Goal: Transaction & Acquisition: Book appointment/travel/reservation

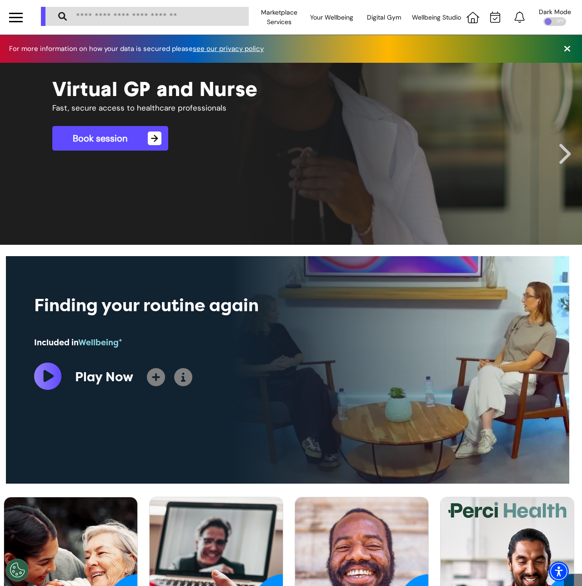
click at [18, 13] on div at bounding box center [16, 13] width 14 height 1
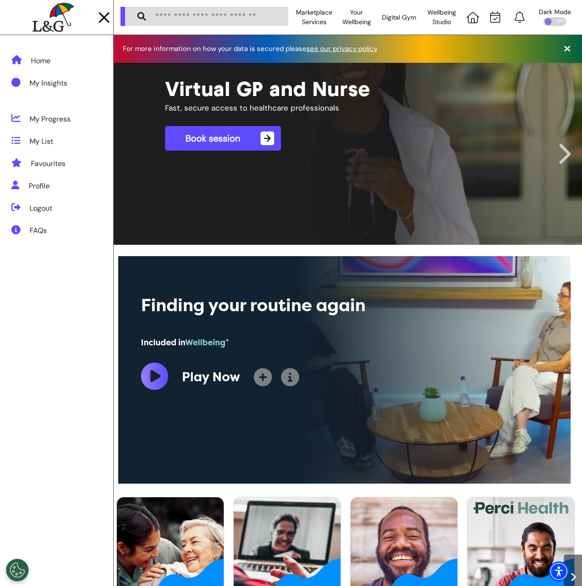
drag, startPoint x: 24, startPoint y: 244, endPoint x: 33, endPoint y: 283, distance: 40.1
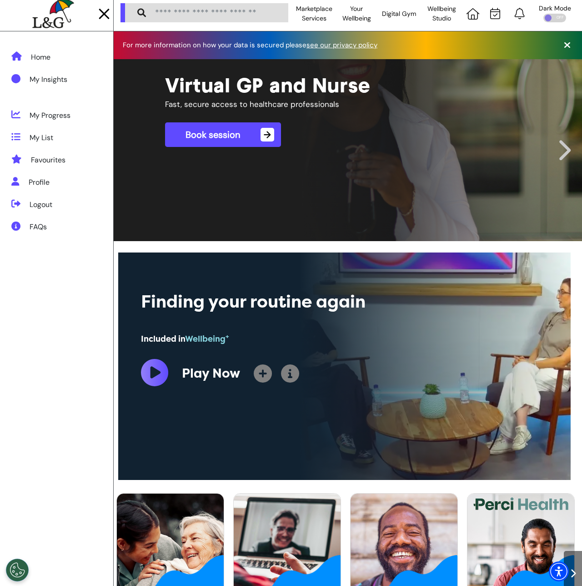
scroll to position [0, 0]
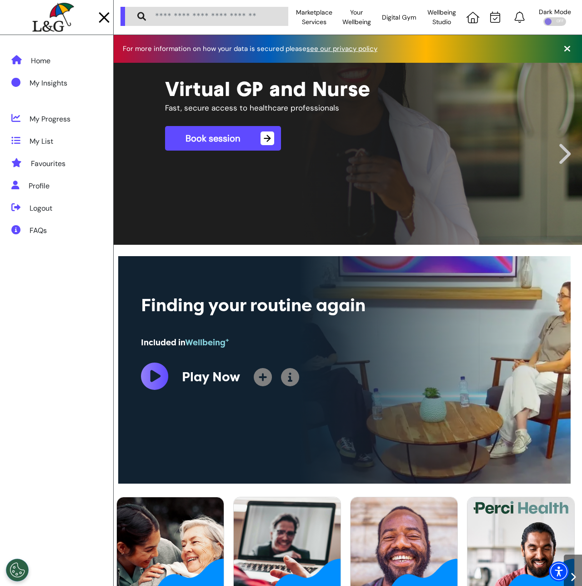
click at [69, 23] on img at bounding box center [52, 18] width 41 height 30
click at [60, 209] on div "Logout" at bounding box center [56, 207] width 113 height 22
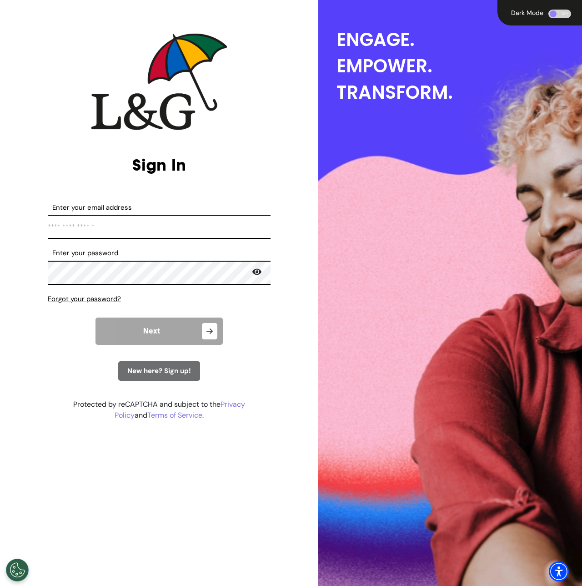
click at [116, 226] on input "Enter your email address" at bounding box center [159, 227] width 223 height 24
type input "**********"
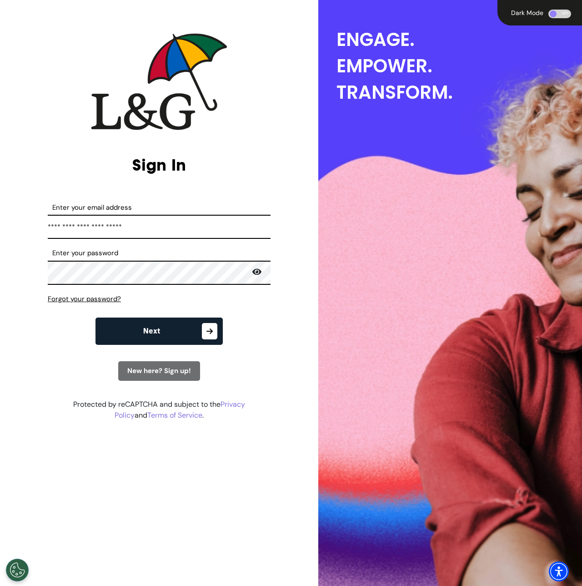
click at [138, 326] on button "Next" at bounding box center [159, 331] width 127 height 27
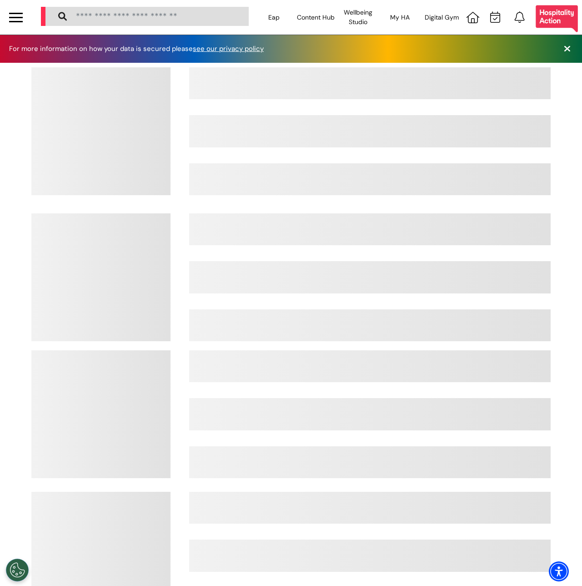
click at [12, 19] on body "Eap Content Hub Insights Fitness Nutrition Wellbeing Be Calm Sound Space Wellbe…" at bounding box center [291, 293] width 582 height 586
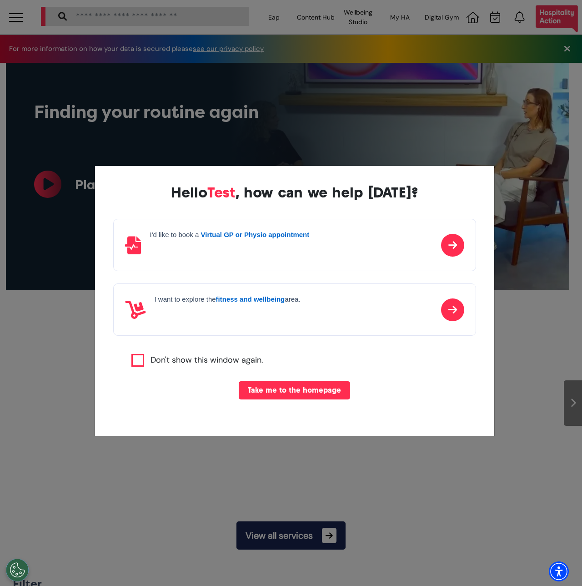
scroll to position [0, 364]
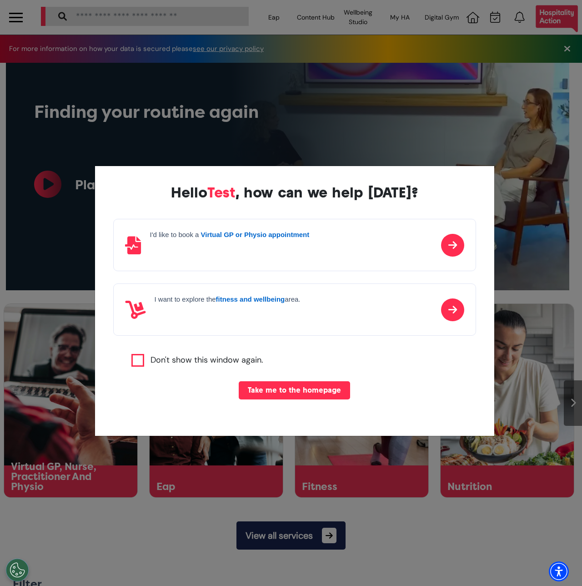
click at [300, 385] on button "Take me to the homepage" at bounding box center [294, 390] width 111 height 18
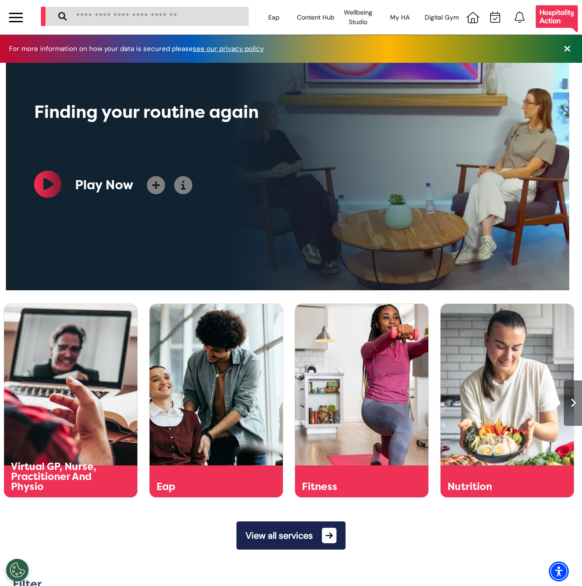
click at [16, 21] on div at bounding box center [16, 21] width 14 height 1
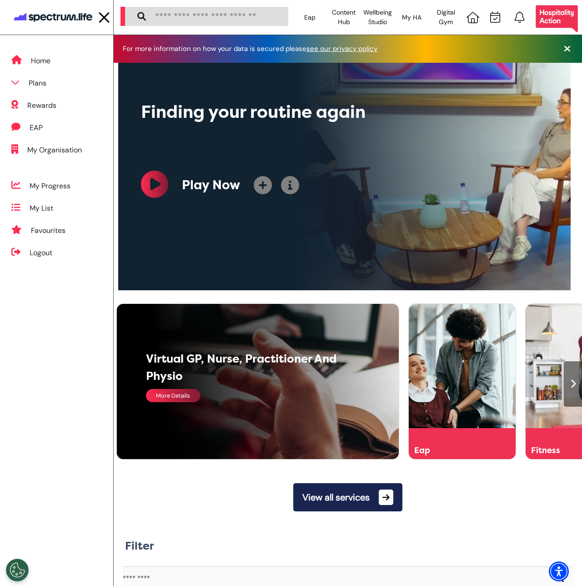
click at [188, 395] on div "More Details" at bounding box center [173, 395] width 55 height 13
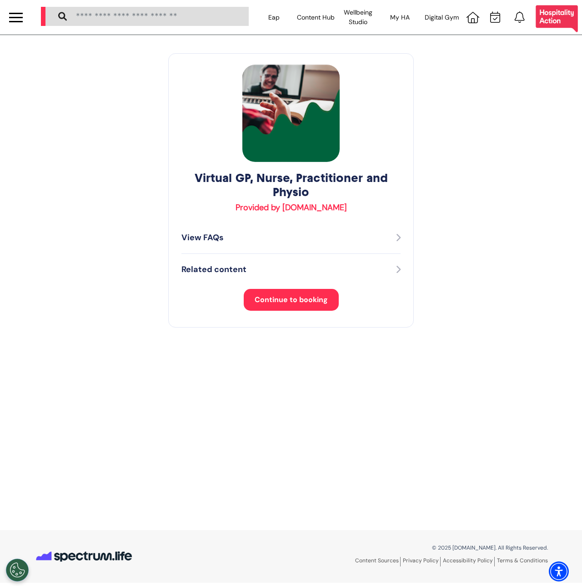
click at [279, 295] on span "Continue to booking" at bounding box center [291, 300] width 73 height 10
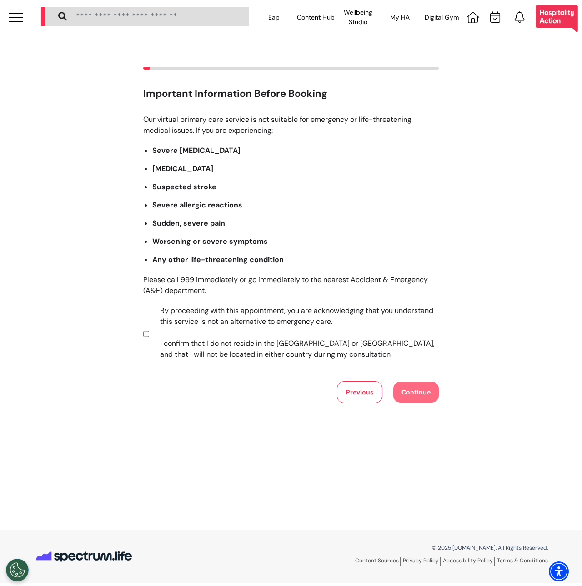
click at [257, 307] on label "By proceeding with this appointment, you are acknowledging that you understand …" at bounding box center [293, 332] width 285 height 55
click at [411, 389] on button "Continue" at bounding box center [416, 392] width 45 height 21
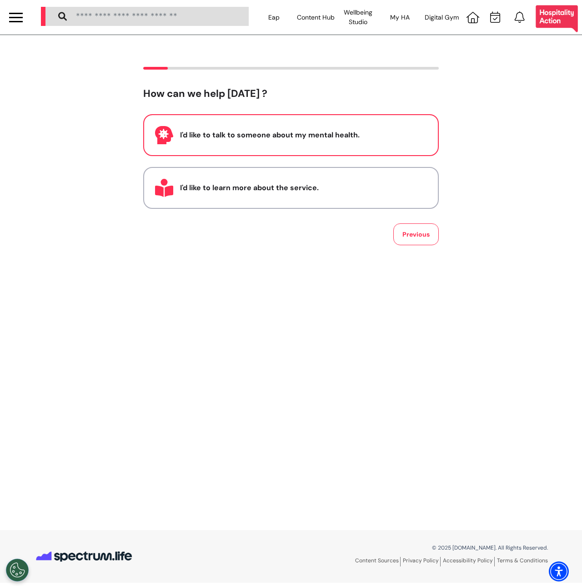
click at [294, 138] on div "I'd like to talk to someone about my mental health." at bounding box center [303, 135] width 247 height 11
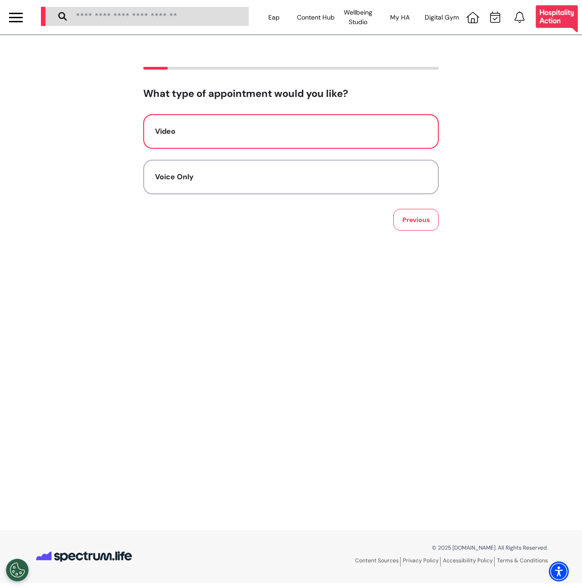
click at [277, 127] on div "Video" at bounding box center [291, 131] width 272 height 11
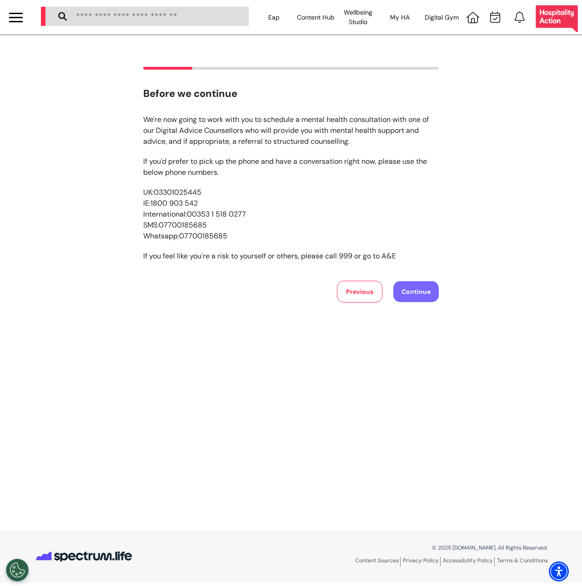
click at [404, 283] on button "Continue" at bounding box center [416, 291] width 45 height 21
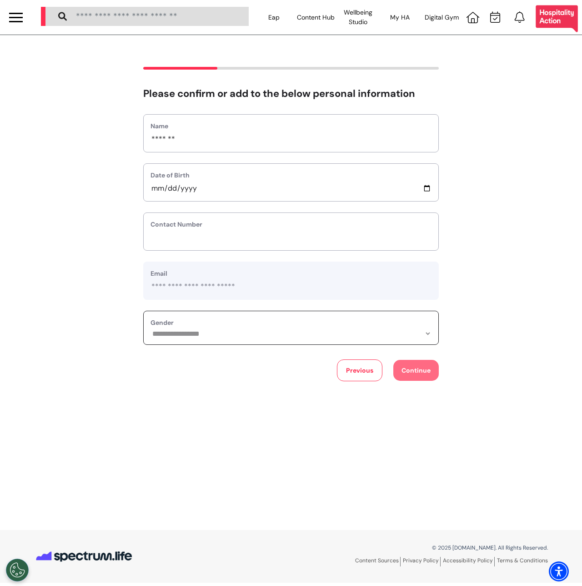
click at [339, 334] on select "**********" at bounding box center [291, 334] width 281 height 8
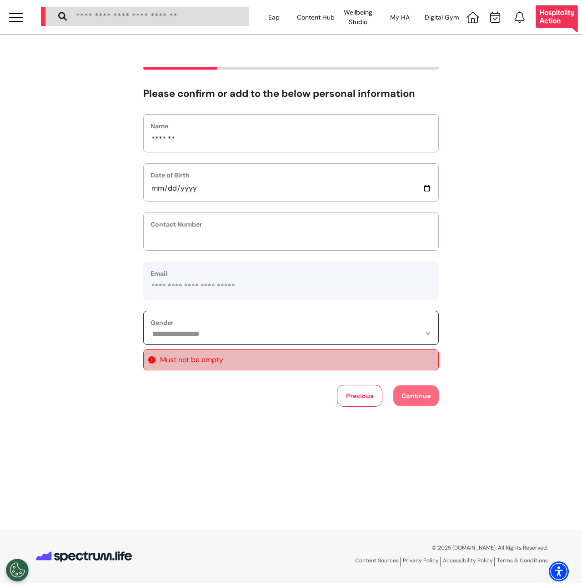
select select "******"
click at [151, 330] on select "**********" at bounding box center [291, 334] width 281 height 8
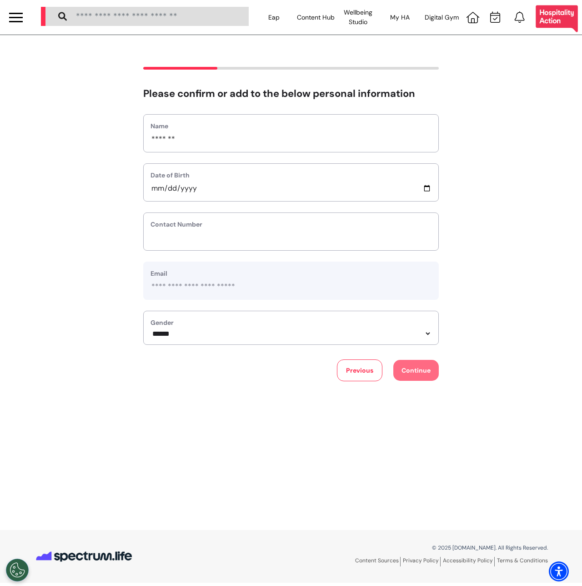
drag, startPoint x: 253, startPoint y: 224, endPoint x: 241, endPoint y: 233, distance: 15.6
click at [253, 224] on label "Contact Number" at bounding box center [291, 225] width 281 height 10
click at [241, 233] on input "phone" at bounding box center [291, 238] width 281 height 12
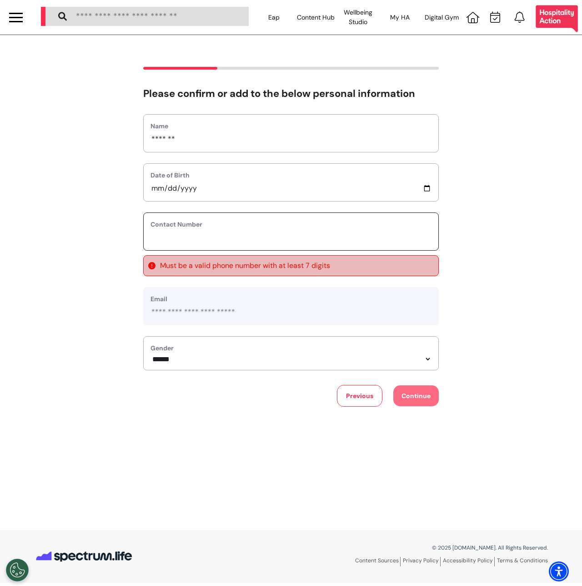
click at [240, 234] on input "phone" at bounding box center [291, 238] width 281 height 12
click at [221, 235] on input "phone" at bounding box center [291, 238] width 281 height 12
click at [209, 238] on input "phone" at bounding box center [291, 238] width 281 height 12
drag, startPoint x: 204, startPoint y: 239, endPoint x: 148, endPoint y: 239, distance: 56.0
click at [150, 239] on div "Contact Number" at bounding box center [291, 231] width 296 height 38
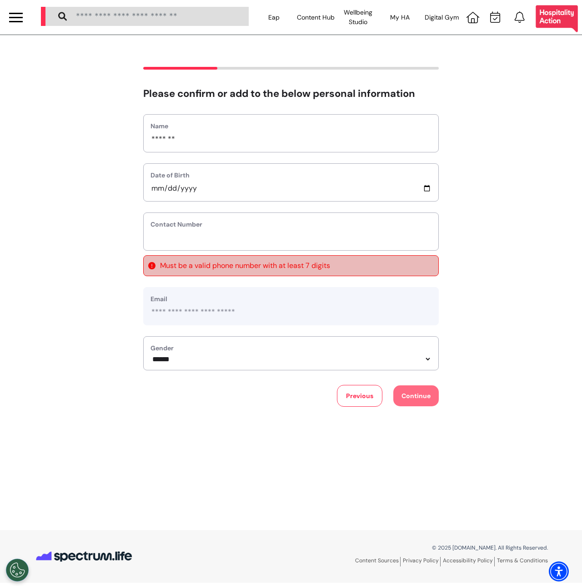
click at [164, 244] on div "Contact Number" at bounding box center [291, 231] width 296 height 38
click at [164, 241] on input "phone" at bounding box center [291, 238] width 281 height 12
click at [164, 240] on input "phone" at bounding box center [291, 238] width 281 height 12
click at [192, 146] on div "Name *******" at bounding box center [291, 133] width 296 height 38
click at [199, 140] on input "*******" at bounding box center [291, 139] width 281 height 12
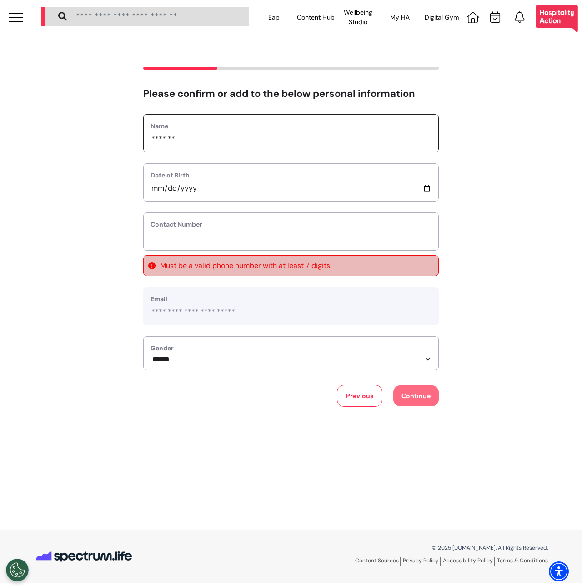
type input "*******"
click at [191, 238] on input "phone" at bounding box center [291, 238] width 281 height 12
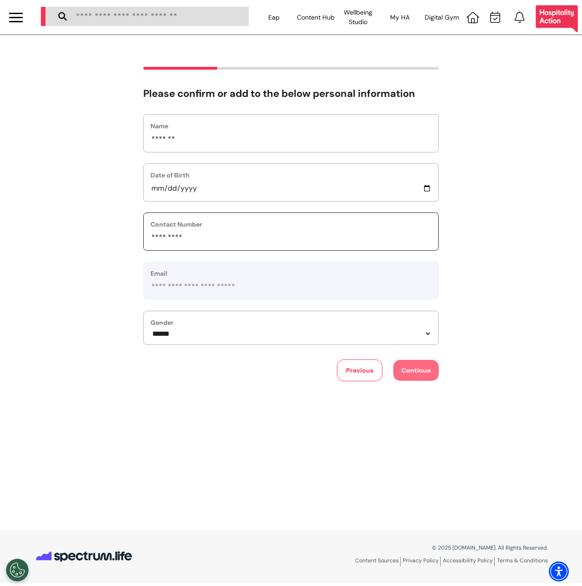
type input "*********"
click at [232, 173] on label "Date of Birth" at bounding box center [291, 176] width 281 height 10
click at [431, 187] on input "date" at bounding box center [291, 188] width 281 height 12
type input "**********"
click at [408, 374] on button "Continue" at bounding box center [416, 370] width 45 height 21
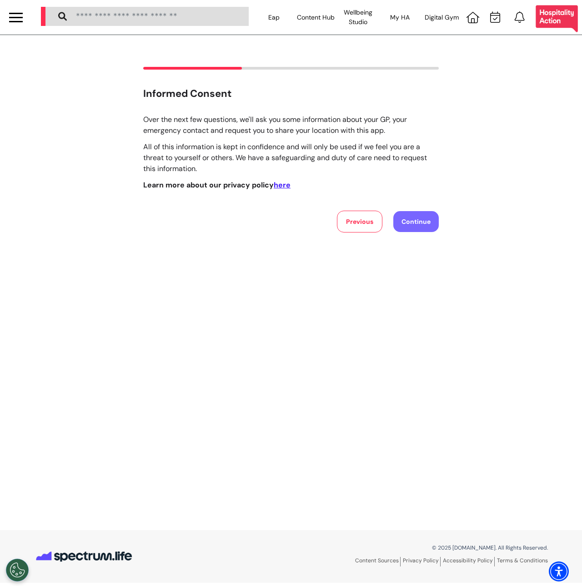
click at [418, 224] on button "Continue" at bounding box center [416, 221] width 45 height 21
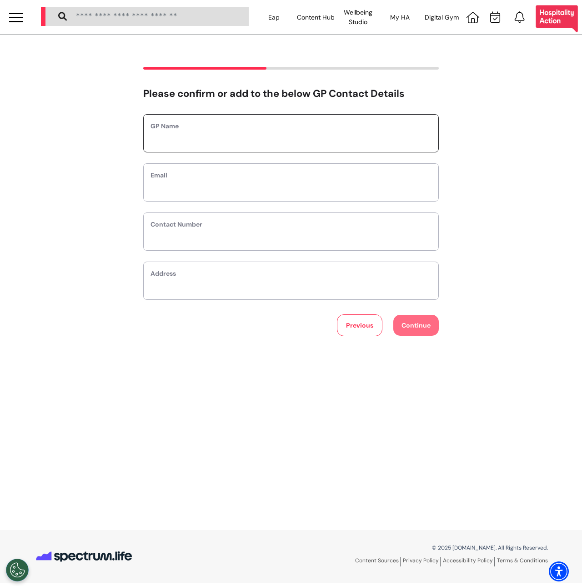
click at [262, 142] on input "text" at bounding box center [291, 139] width 281 height 12
type input "********"
click at [228, 190] on input "text" at bounding box center [291, 188] width 281 height 12
type input "**********"
drag, startPoint x: 186, startPoint y: 268, endPoint x: 189, endPoint y: 244, distance: 24.3
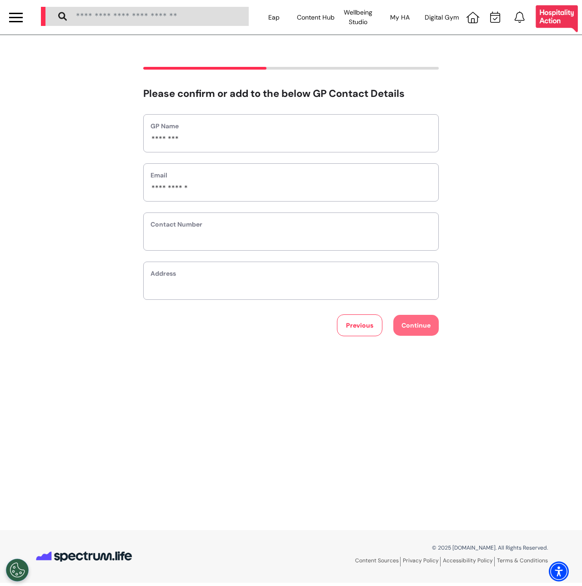
click at [187, 264] on div "Address" at bounding box center [291, 281] width 296 height 38
click at [189, 238] on input "phone" at bounding box center [291, 238] width 281 height 12
type input "*********"
click at [206, 288] on input "text" at bounding box center [291, 287] width 281 height 12
type input "****"
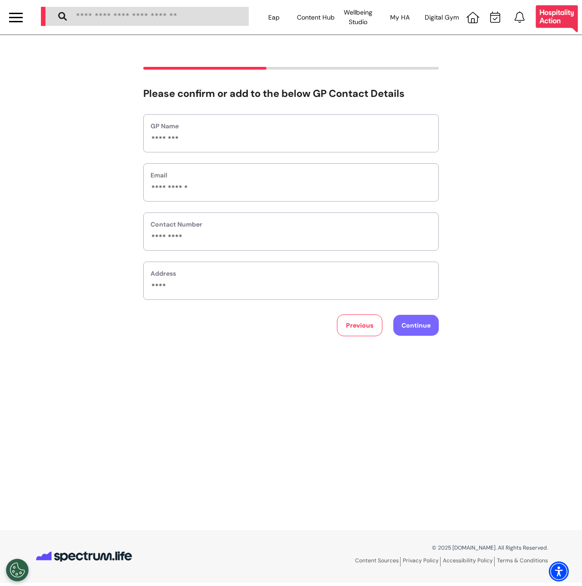
click at [397, 318] on button "Continue" at bounding box center [416, 325] width 45 height 21
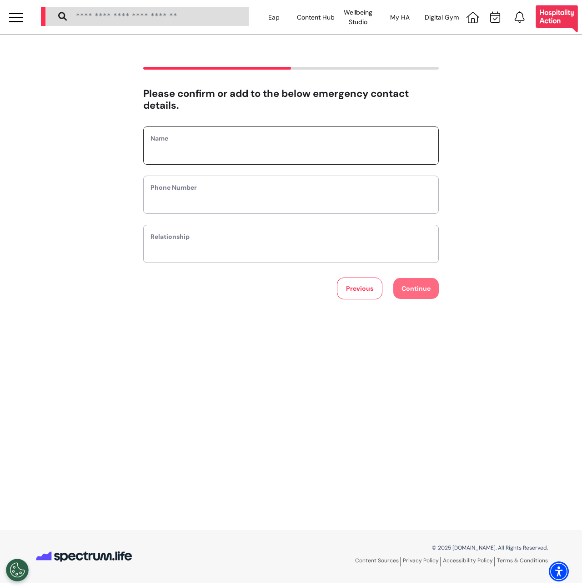
click at [224, 151] on input "text" at bounding box center [291, 152] width 281 height 12
type input "*****"
click at [213, 198] on input "phone" at bounding box center [291, 201] width 281 height 12
type input "*********"
click at [217, 244] on input "text" at bounding box center [291, 250] width 281 height 12
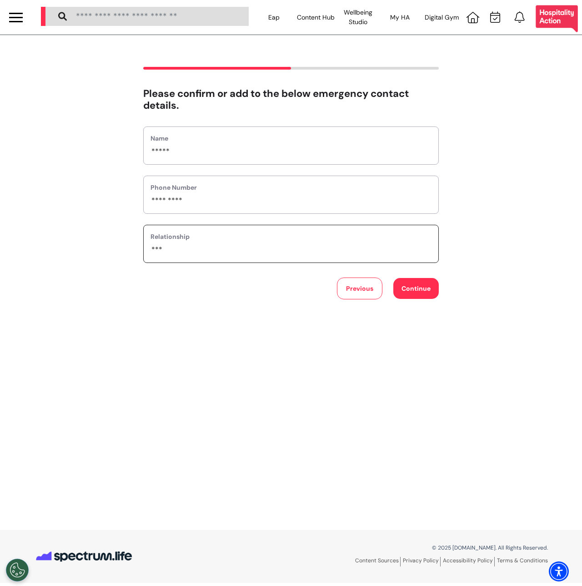
type input "***"
click at [417, 292] on button "Continue" at bounding box center [416, 288] width 45 height 21
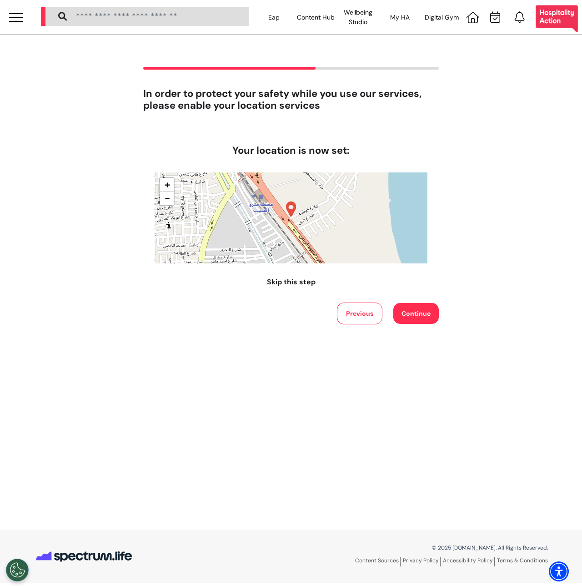
click at [311, 289] on div "Your location is now set: + − Leaflet Skip this step Previous Continue" at bounding box center [291, 225] width 296 height 198
click at [307, 283] on span "Skip this step" at bounding box center [291, 282] width 49 height 10
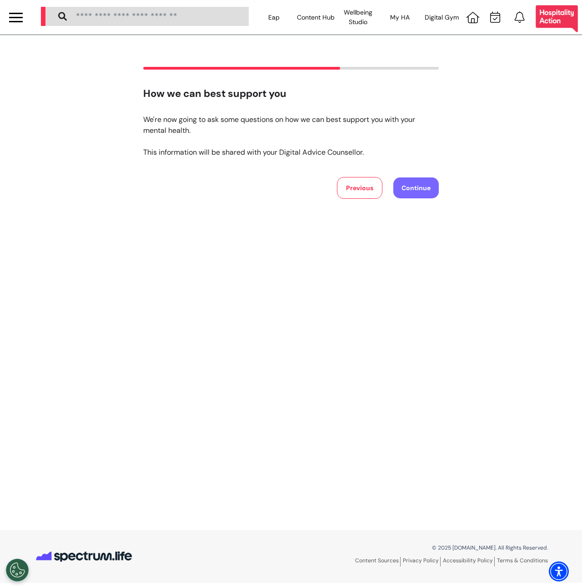
click at [408, 197] on button "Continue" at bounding box center [416, 187] width 45 height 21
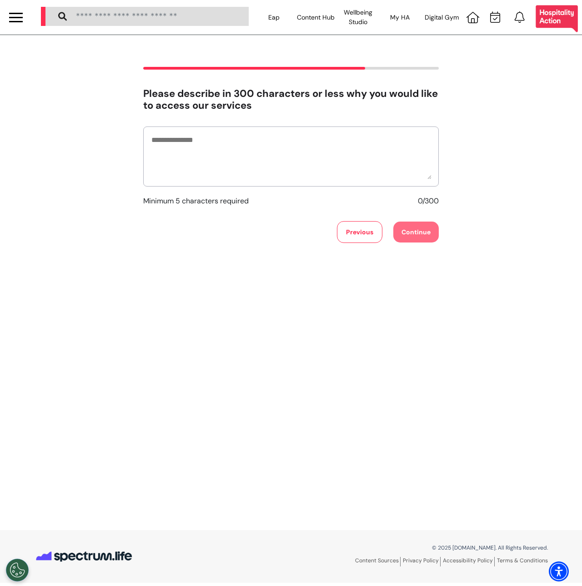
click at [385, 181] on div at bounding box center [291, 156] width 296 height 60
click at [382, 167] on textarea at bounding box center [291, 156] width 281 height 45
type textarea "*******"
click at [422, 229] on button "Continue" at bounding box center [416, 232] width 45 height 21
click at [364, 173] on textarea "*******" at bounding box center [291, 156] width 281 height 45
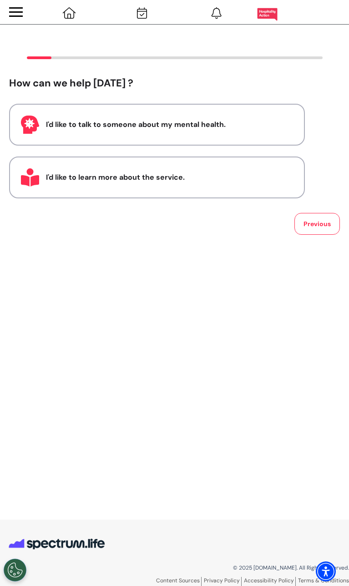
click at [258, 190] on button "I'd like to learn more about the service." at bounding box center [157, 178] width 296 height 42
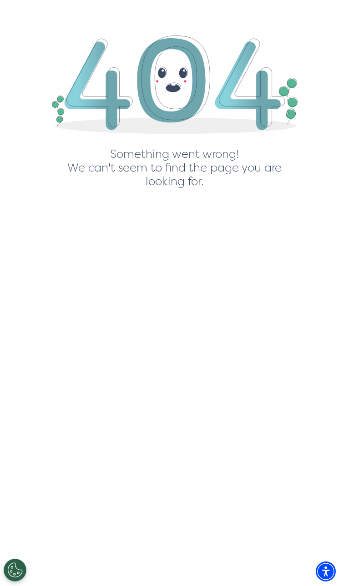
click at [168, 102] on img at bounding box center [175, 67] width 246 height 134
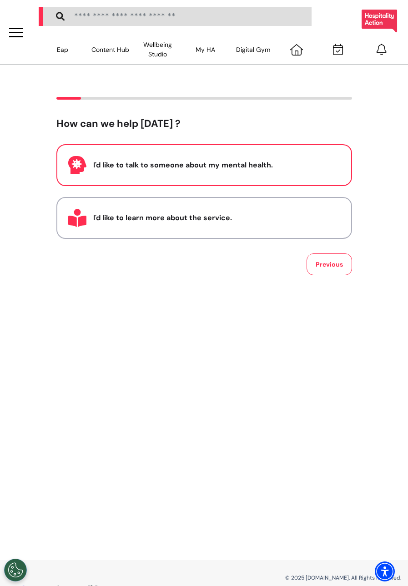
click at [186, 159] on div "I'd like to talk to someone about my mental health." at bounding box center [204, 165] width 272 height 18
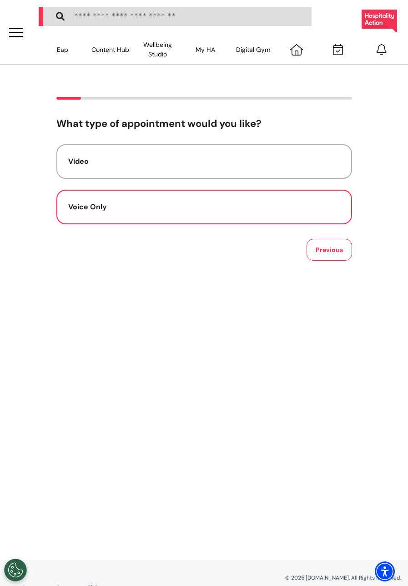
click at [222, 205] on div "Voice Only" at bounding box center [204, 207] width 272 height 11
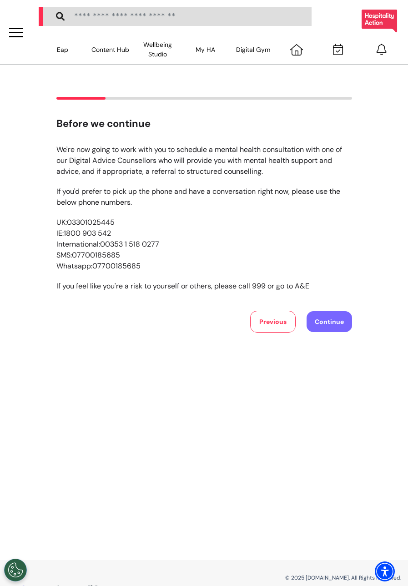
click at [324, 321] on button "Continue" at bounding box center [329, 321] width 45 height 21
select select "******"
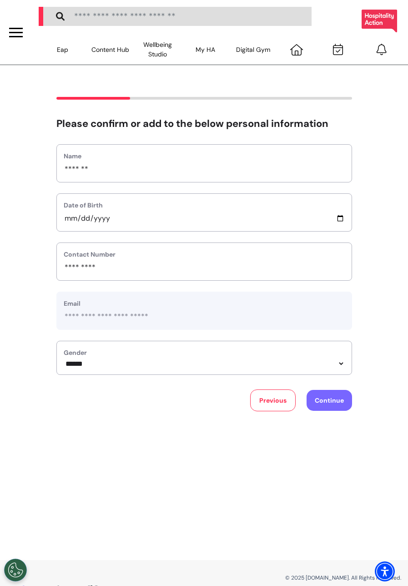
click at [347, 401] on button "Continue" at bounding box center [329, 400] width 45 height 21
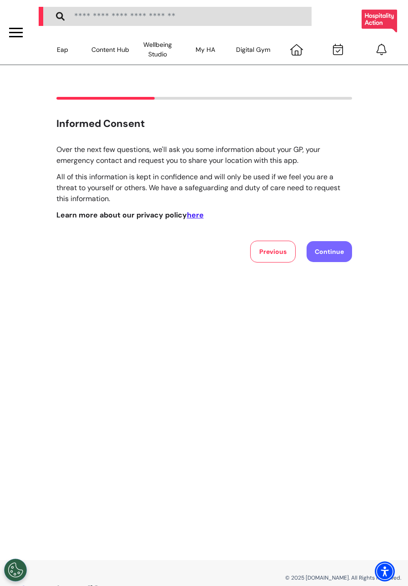
click at [325, 251] on button "Continue" at bounding box center [329, 251] width 45 height 21
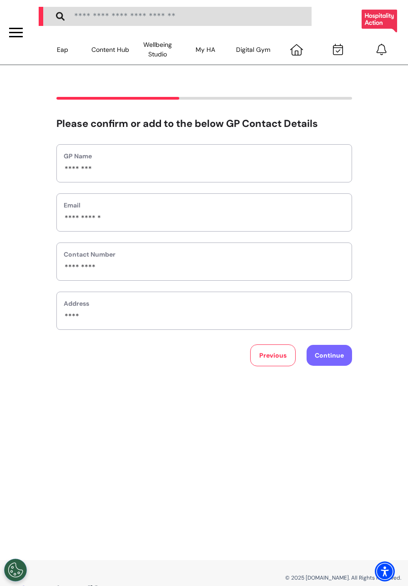
click at [328, 358] on button "Continue" at bounding box center [329, 355] width 45 height 21
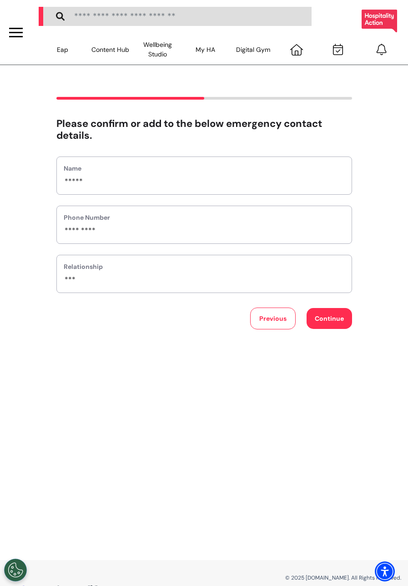
click at [328, 339] on div "Please confirm or add to the below emergency contact details. Name ***** Phone …" at bounding box center [204, 312] width 408 height 495
click at [318, 319] on button "Continue" at bounding box center [329, 318] width 45 height 21
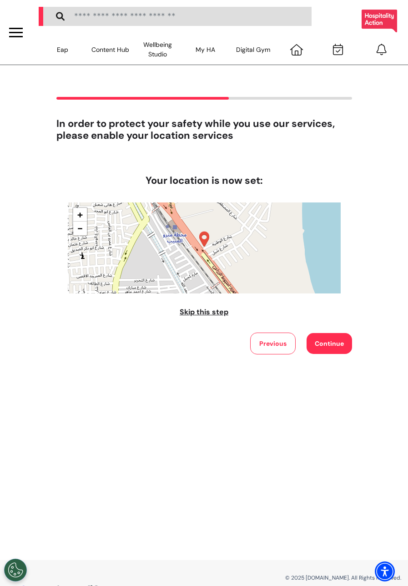
click at [218, 316] on span "Skip this step" at bounding box center [204, 312] width 49 height 10
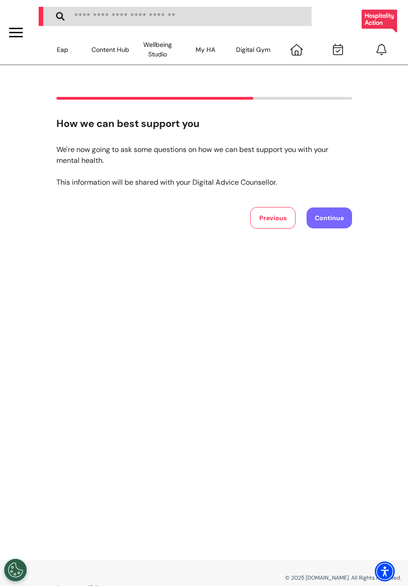
click at [332, 220] on button "Continue" at bounding box center [329, 217] width 45 height 21
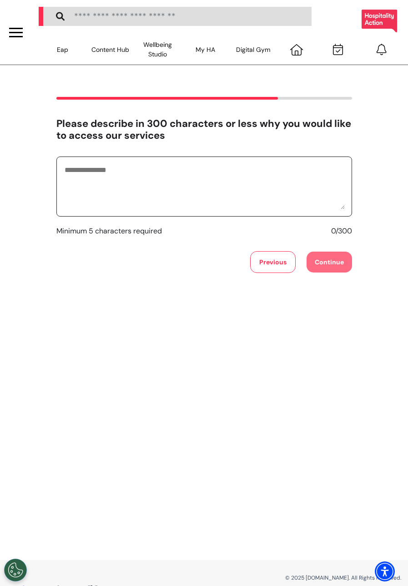
click at [281, 205] on textarea at bounding box center [204, 186] width 281 height 45
type textarea "********"
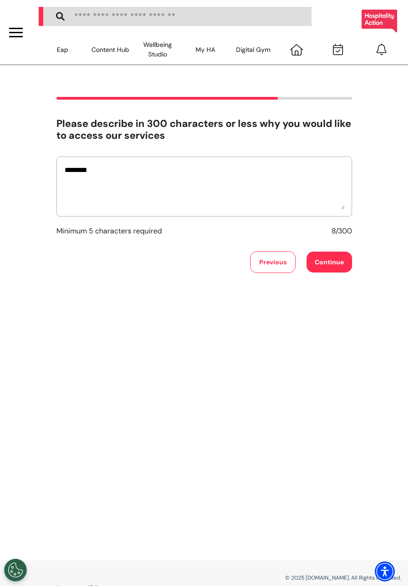
click at [336, 273] on div "Please describe in 300 characters or less why you would like to access our serv…" at bounding box center [204, 312] width 408 height 495
click at [332, 263] on button "Continue" at bounding box center [329, 262] width 45 height 21
click at [281, 255] on button "Previous" at bounding box center [272, 262] width 45 height 22
click at [342, 259] on button "Continue" at bounding box center [329, 262] width 45 height 21
click at [283, 146] on div "Please describe in 300 characters or less why you would like to access our serv…" at bounding box center [204, 195] width 296 height 155
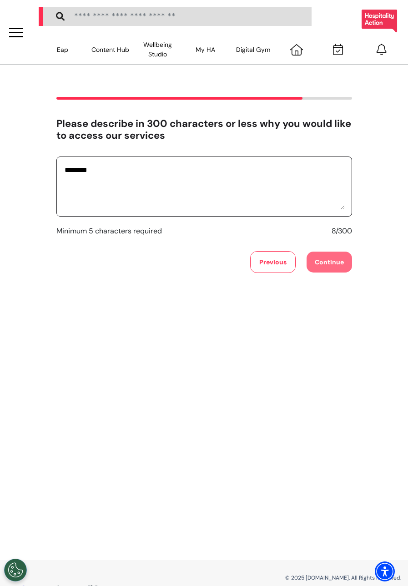
click at [268, 168] on textarea "********" at bounding box center [204, 186] width 281 height 45
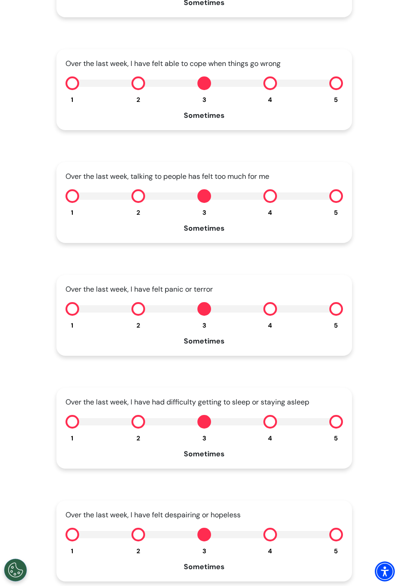
scroll to position [5, 0]
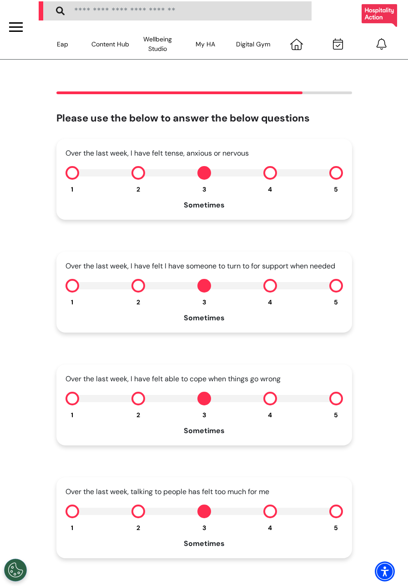
click at [18, 33] on div at bounding box center [16, 27] width 14 height 15
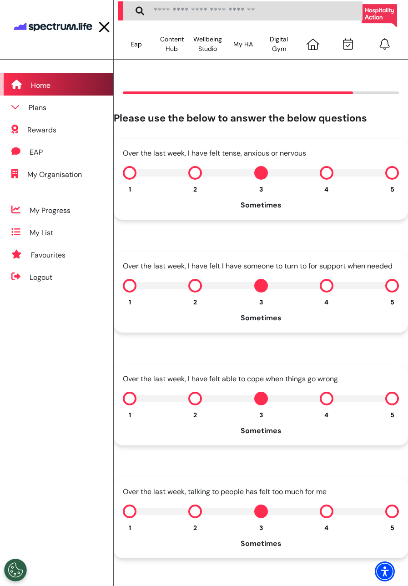
click at [36, 88] on div "Home" at bounding box center [41, 85] width 20 height 11
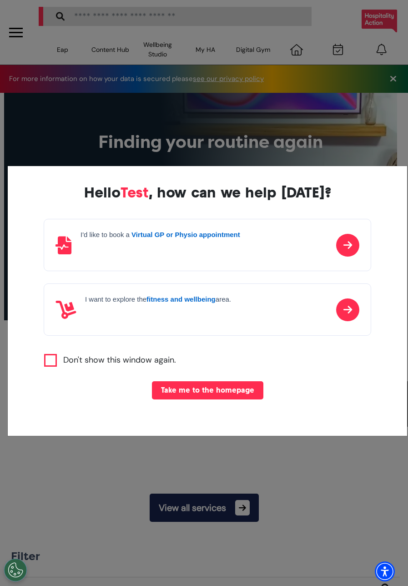
scroll to position [0, 255]
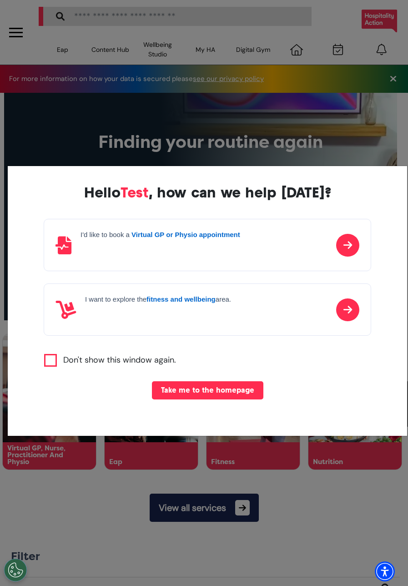
click at [344, 243] on icon at bounding box center [347, 245] width 23 height 23
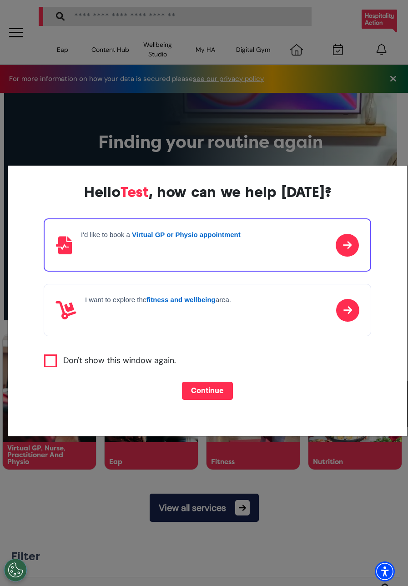
click at [214, 390] on button "Continue" at bounding box center [207, 391] width 51 height 18
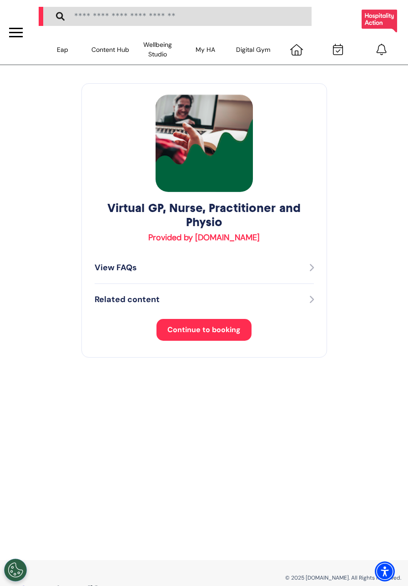
click at [182, 299] on div "Related content" at bounding box center [204, 299] width 219 height 12
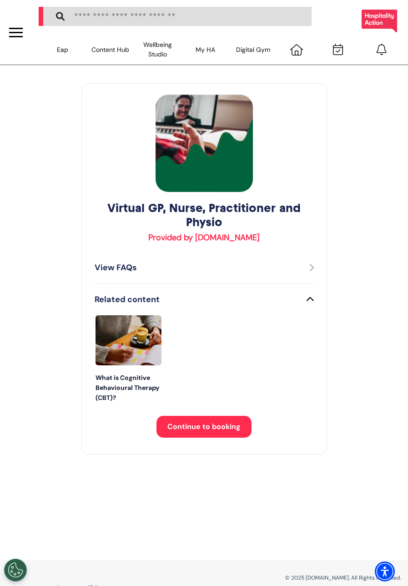
click at [175, 273] on div "View FAQs" at bounding box center [204, 268] width 219 height 12
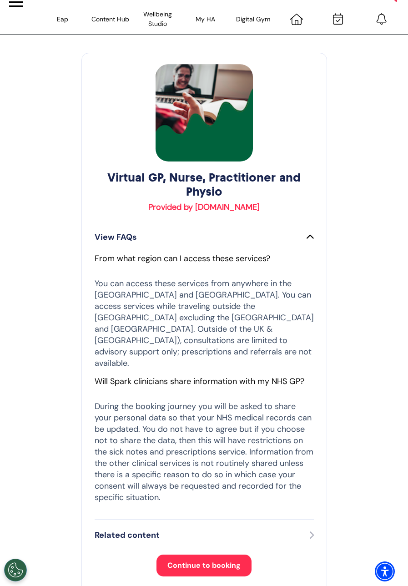
click at [151, 529] on p "Related content" at bounding box center [127, 535] width 65 height 12
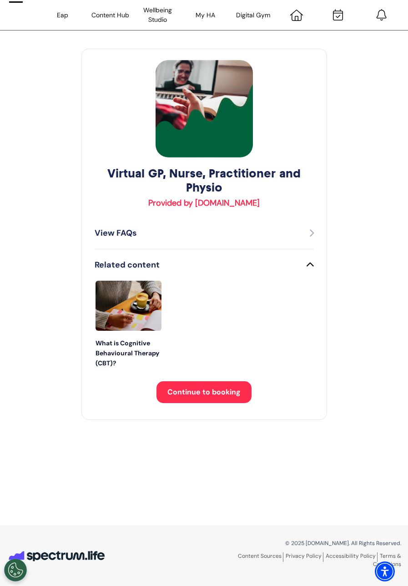
scroll to position [35, 0]
click at [193, 393] on span "Continue to booking" at bounding box center [203, 392] width 73 height 10
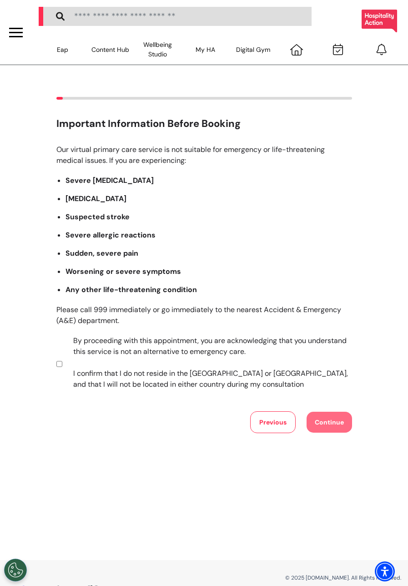
click at [141, 370] on label "By proceeding with this appointment, you are acknowledging that you understand …" at bounding box center [206, 362] width 285 height 55
click at [331, 417] on button "Continue" at bounding box center [329, 422] width 45 height 21
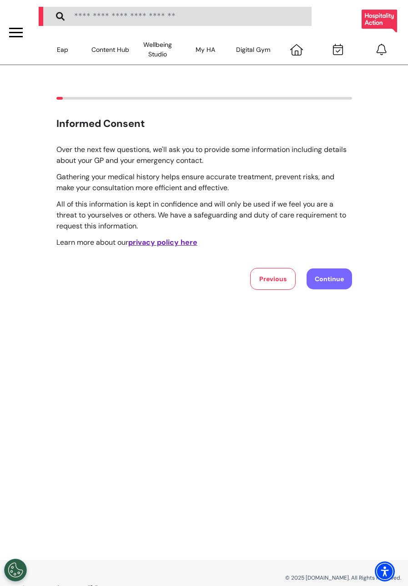
click at [329, 272] on button "Continue" at bounding box center [329, 278] width 45 height 21
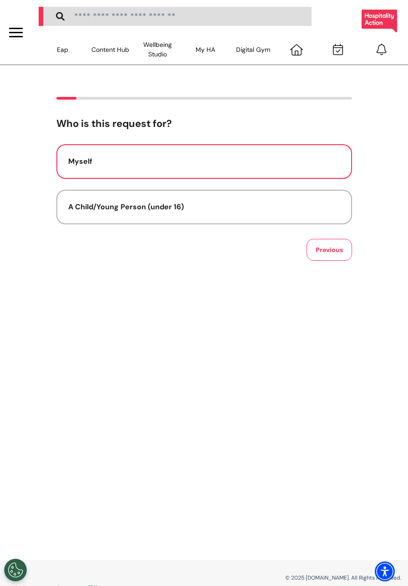
click at [161, 155] on button "Myself" at bounding box center [204, 161] width 296 height 35
select select "******"
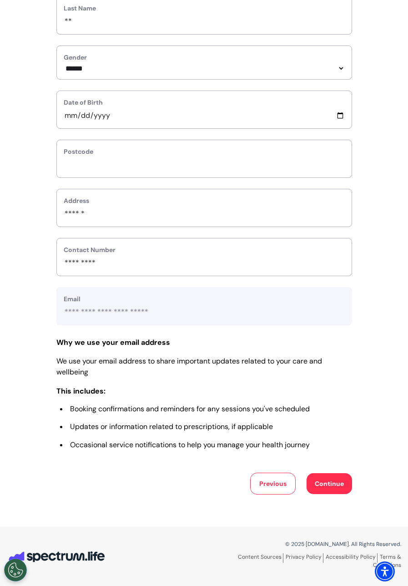
scroll to position [213, 0]
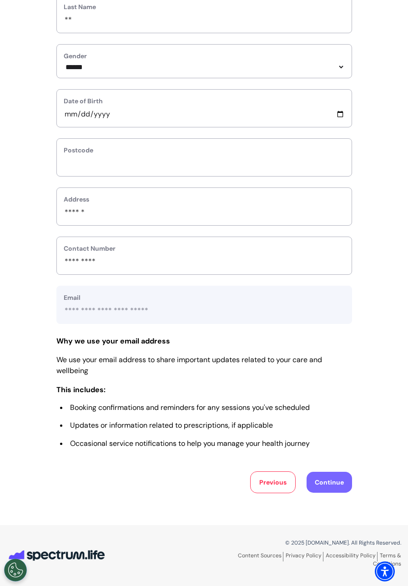
click at [328, 490] on button "Continue" at bounding box center [329, 482] width 45 height 21
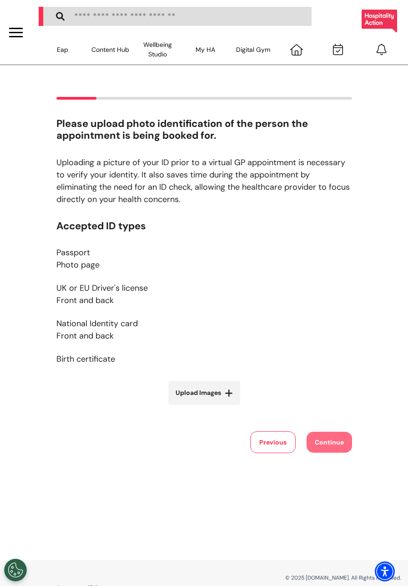
click at [192, 396] on span "Upload Images" at bounding box center [198, 393] width 45 height 10
click at [192, 407] on input "Upload Images" at bounding box center [204, 412] width 108 height 10
type input "**********"
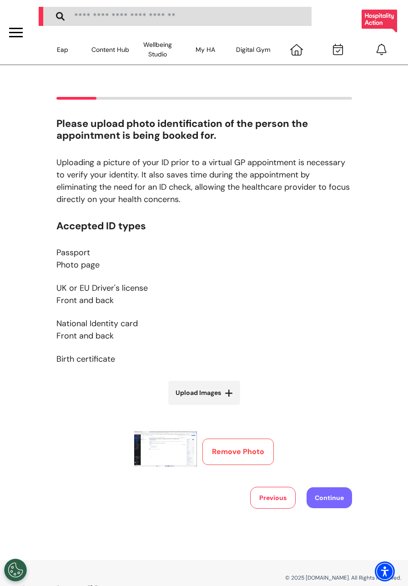
click at [331, 488] on button "Continue" at bounding box center [329, 497] width 45 height 21
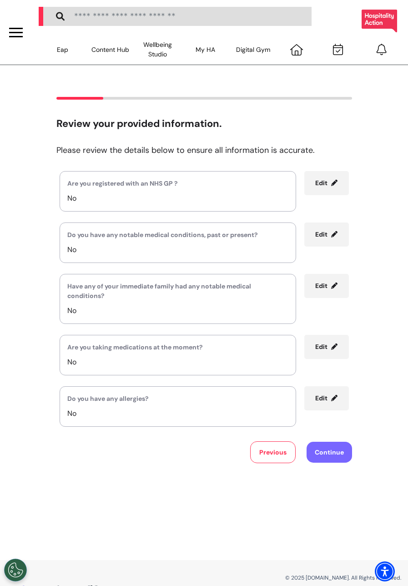
click at [339, 449] on button "Continue" at bounding box center [329, 452] width 45 height 21
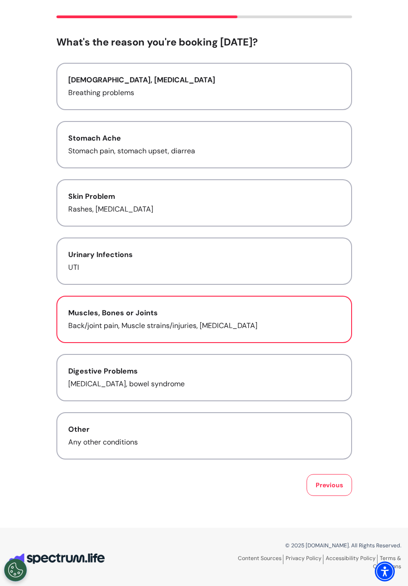
scroll to position [84, 0]
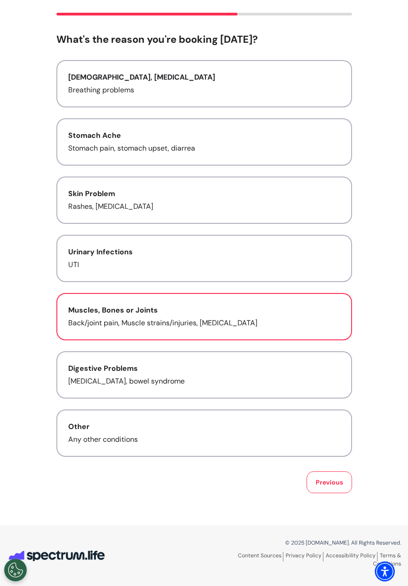
click at [227, 336] on button "Muscles, Bones or Joints Back/joint pain, Muscle strains/injuries, [MEDICAL_DAT…" at bounding box center [204, 316] width 296 height 47
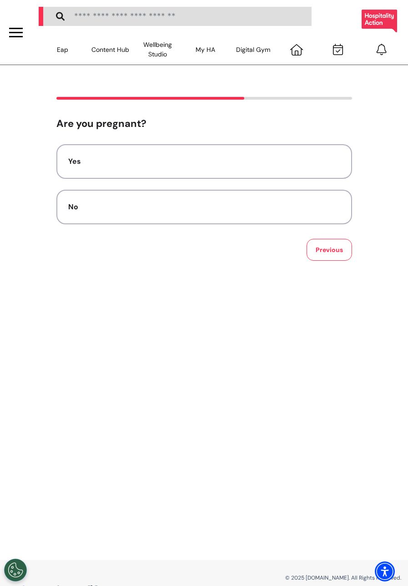
drag, startPoint x: 155, startPoint y: 213, endPoint x: 172, endPoint y: 232, distance: 24.8
click at [155, 213] on button "No" at bounding box center [204, 207] width 296 height 35
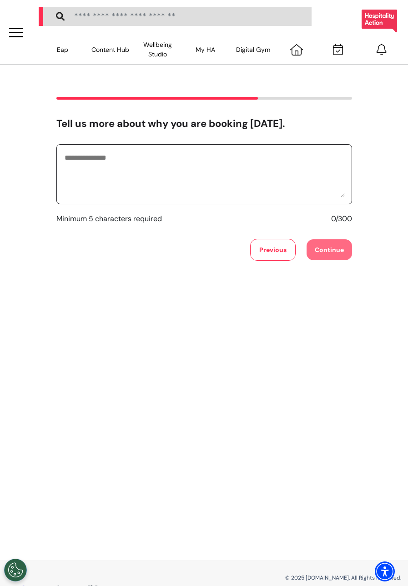
click at [230, 192] on textarea at bounding box center [204, 174] width 281 height 45
type textarea "********"
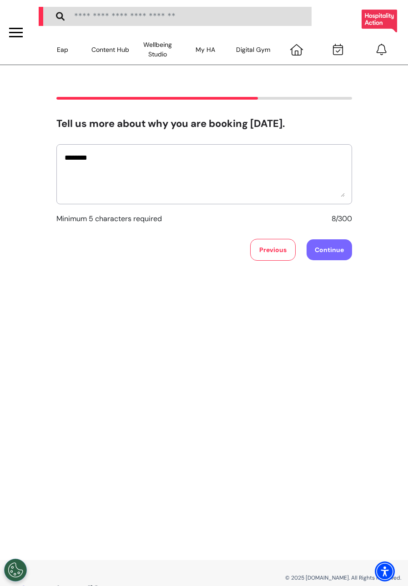
click at [334, 246] on button "Continue" at bounding box center [329, 249] width 45 height 21
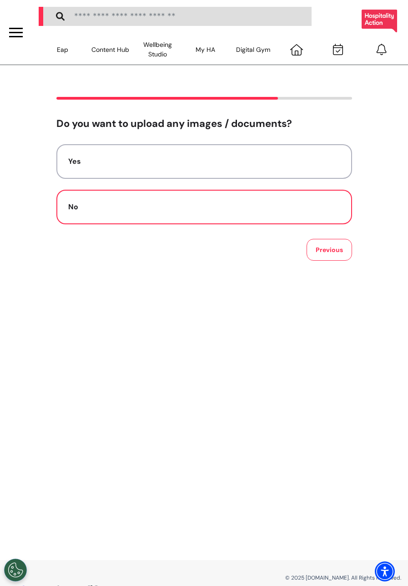
click at [243, 198] on button "No" at bounding box center [204, 207] width 296 height 35
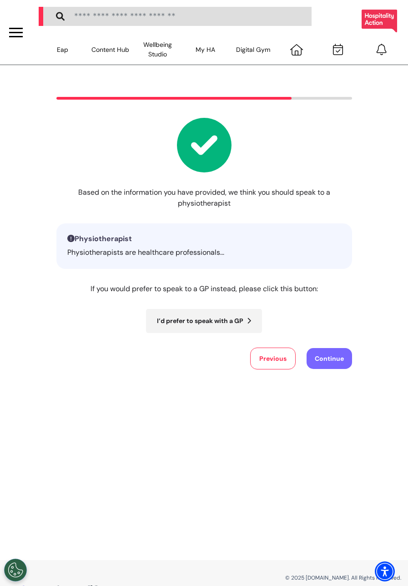
click at [318, 354] on button "Continue" at bounding box center [329, 358] width 45 height 21
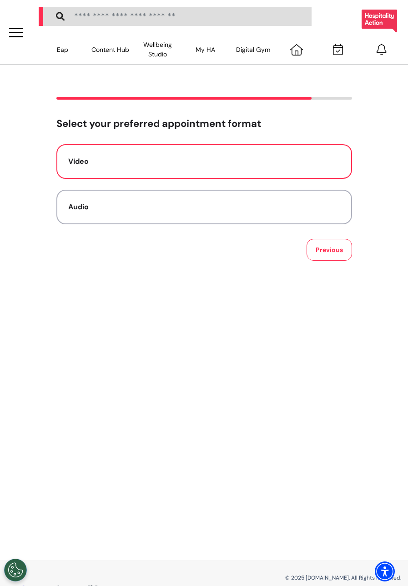
click at [206, 155] on button "Video" at bounding box center [204, 161] width 296 height 35
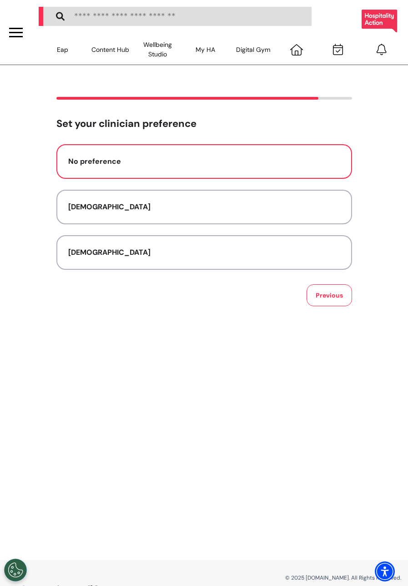
click at [197, 159] on div "No preference" at bounding box center [204, 161] width 272 height 11
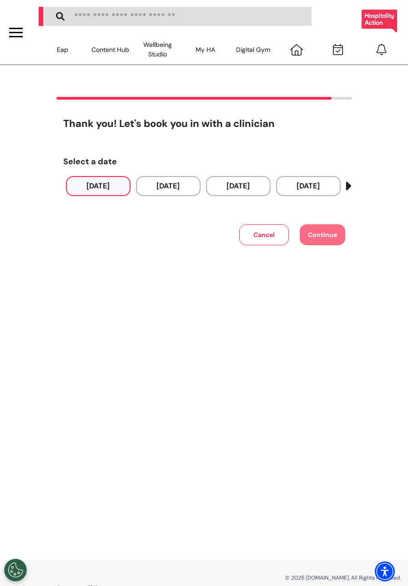
click at [102, 183] on button "[DATE]" at bounding box center [98, 186] width 65 height 20
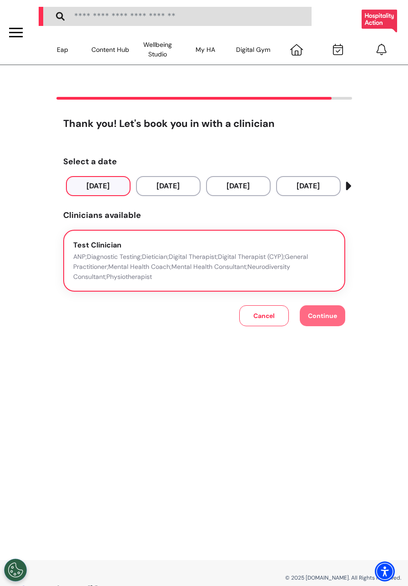
click at [103, 254] on p "ANP;Diagnostic Testing;Dietician;Digital Therapist;Digital Therapist (CYP);Gene…" at bounding box center [204, 267] width 262 height 30
click at [312, 317] on span "Continue" at bounding box center [322, 316] width 29 height 8
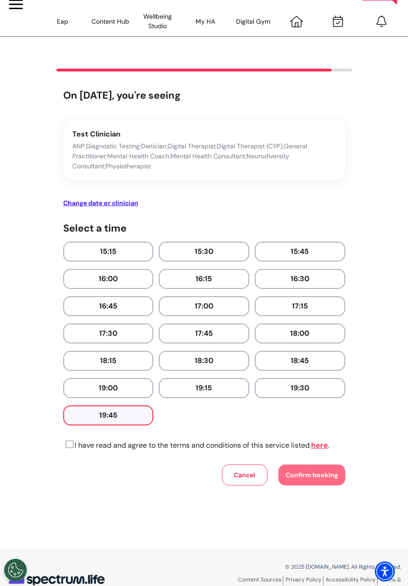
scroll to position [52, 0]
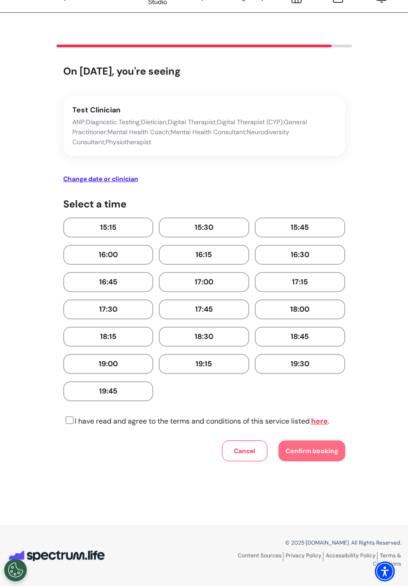
click at [63, 416] on icon at bounding box center [68, 420] width 10 height 9
click at [118, 229] on button "15:15" at bounding box center [108, 227] width 91 height 20
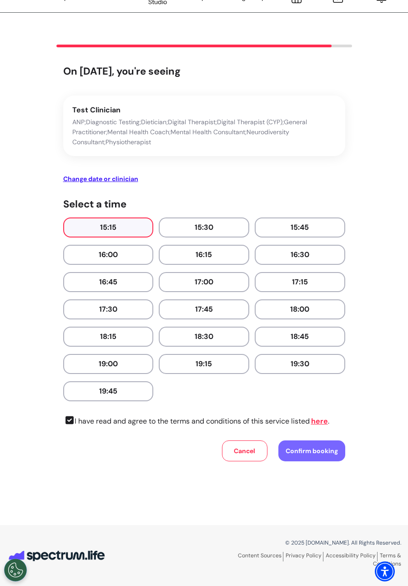
click at [318, 459] on button "Confirm booking" at bounding box center [311, 450] width 67 height 21
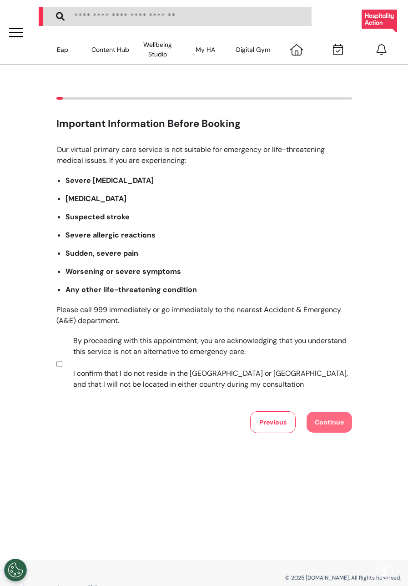
click at [108, 351] on label "By proceeding with this appointment, you are acknowledging that you understand …" at bounding box center [206, 362] width 285 height 55
click at [317, 407] on div "Our virtual primary care service is not suitable for emergency or life-threaten…" at bounding box center [204, 288] width 296 height 289
click at [319, 418] on button "Continue" at bounding box center [329, 422] width 45 height 21
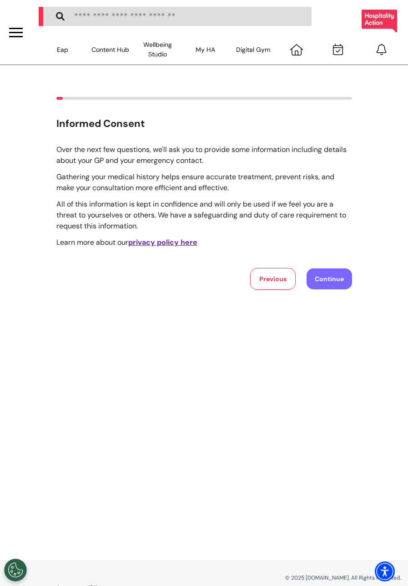
click at [323, 275] on button "Continue" at bounding box center [329, 278] width 45 height 21
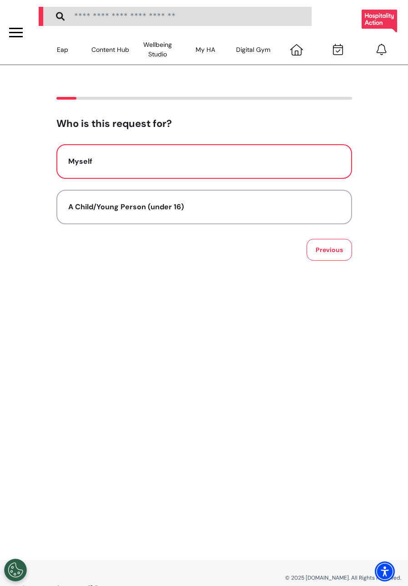
click at [153, 154] on button "Myself" at bounding box center [204, 161] width 296 height 35
select select "******"
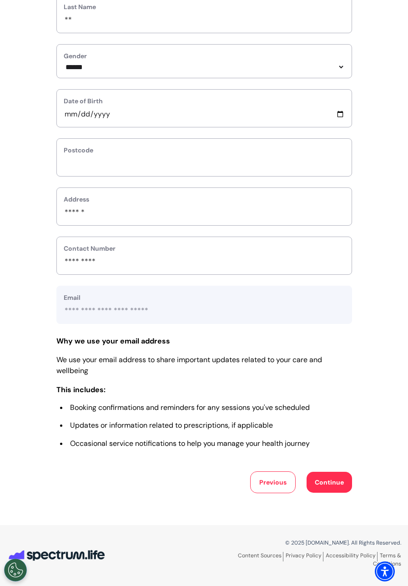
scroll to position [213, 0]
click at [329, 480] on button "Continue" at bounding box center [329, 482] width 45 height 21
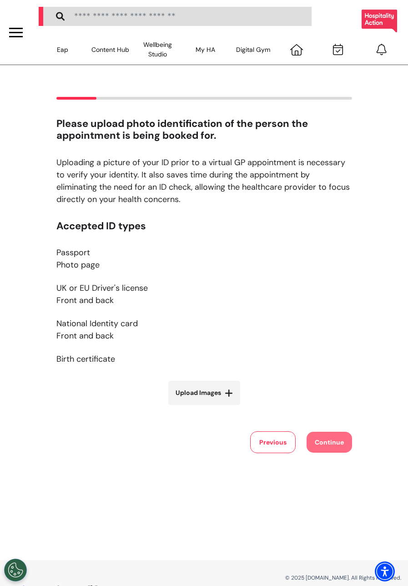
click at [192, 389] on span "Upload Images" at bounding box center [198, 393] width 45 height 10
click at [192, 407] on input "Upload Images" at bounding box center [204, 412] width 108 height 10
click at [258, 453] on button "Previous" at bounding box center [272, 442] width 45 height 22
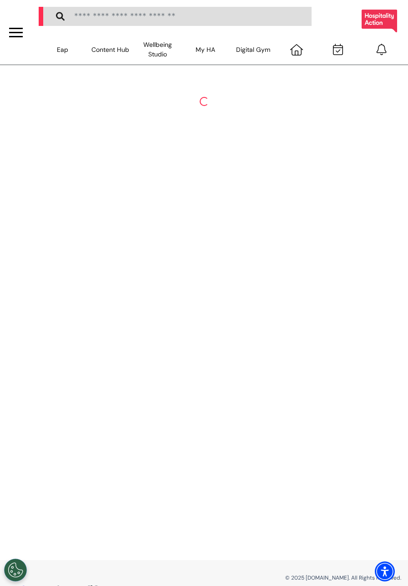
select select "******"
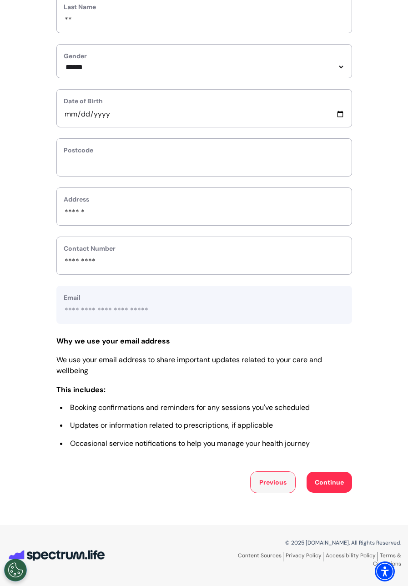
click at [278, 485] on button "Previous" at bounding box center [272, 482] width 45 height 22
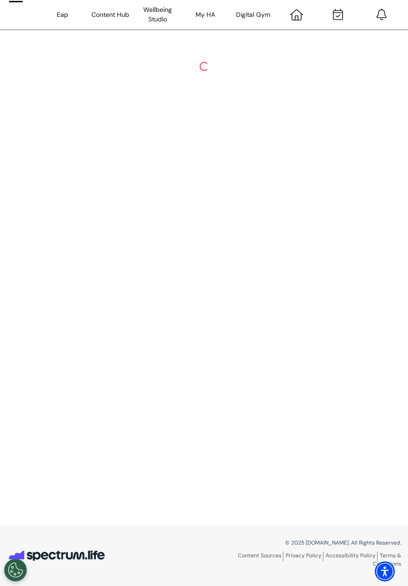
scroll to position [35, 0]
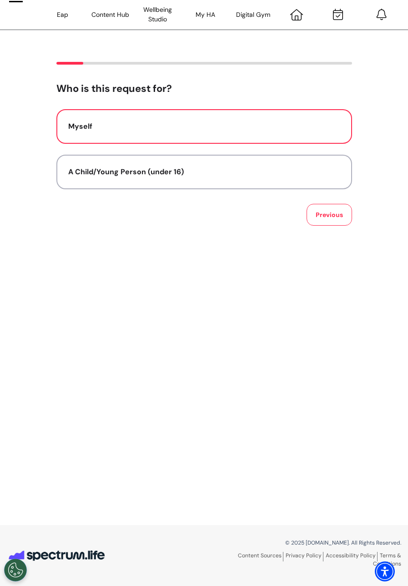
click at [135, 117] on button "Myself" at bounding box center [204, 126] width 296 height 35
select select "******"
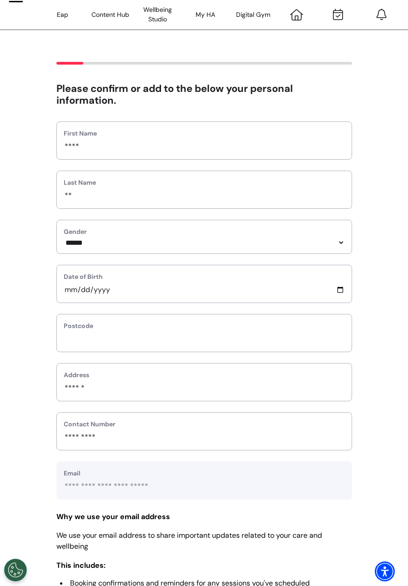
scroll to position [213, 0]
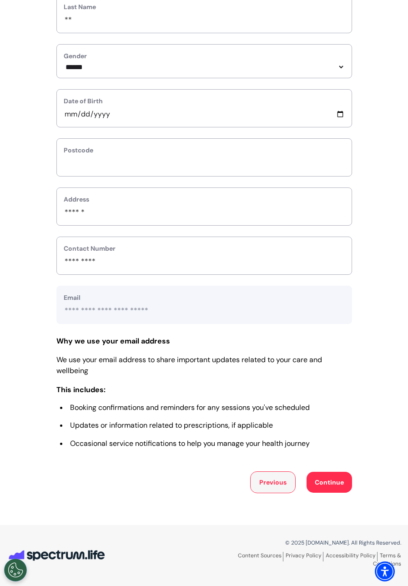
click at [271, 485] on button "Previous" at bounding box center [272, 482] width 45 height 22
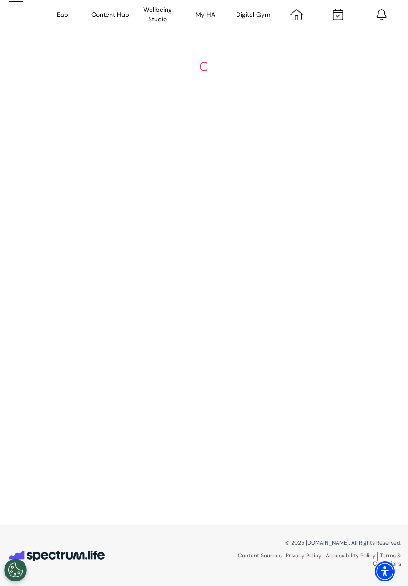
scroll to position [35, 0]
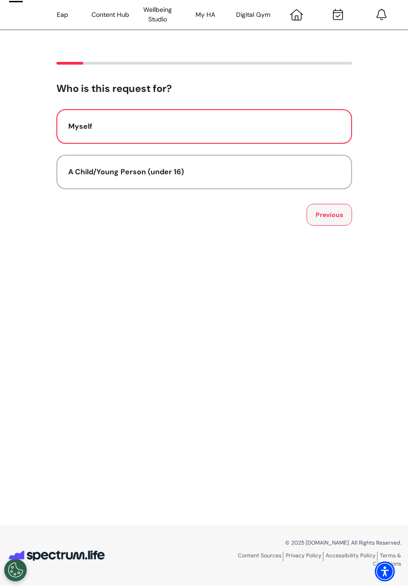
click at [321, 226] on div "Who is this request for? Myself A Child/Young Person (under 16) Previous" at bounding box center [204, 277] width 408 height 495
click at [320, 220] on button "Previous" at bounding box center [329, 215] width 45 height 22
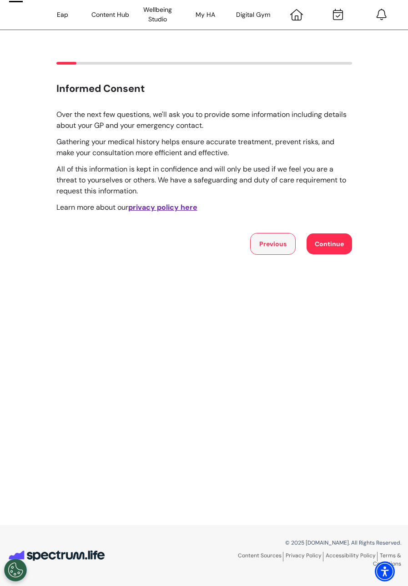
click at [269, 246] on button "Previous" at bounding box center [272, 244] width 45 height 22
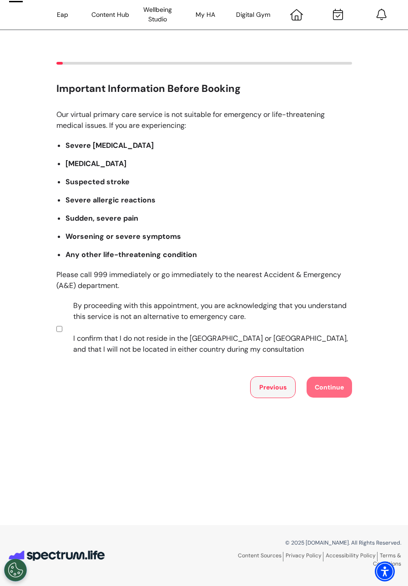
click at [274, 381] on button "Previous" at bounding box center [272, 387] width 45 height 22
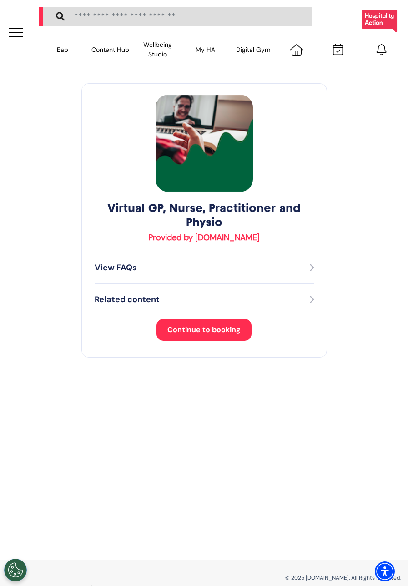
click at [196, 324] on button "Continue to booking" at bounding box center [204, 330] width 95 height 22
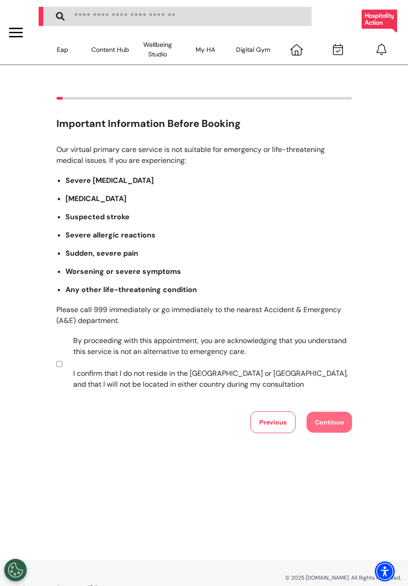
drag, startPoint x: 116, startPoint y: 365, endPoint x: 150, endPoint y: 374, distance: 35.2
click at [118, 365] on label "By proceeding with this appointment, you are acknowledging that you understand …" at bounding box center [206, 362] width 285 height 55
click at [334, 421] on button "Continue" at bounding box center [329, 422] width 45 height 21
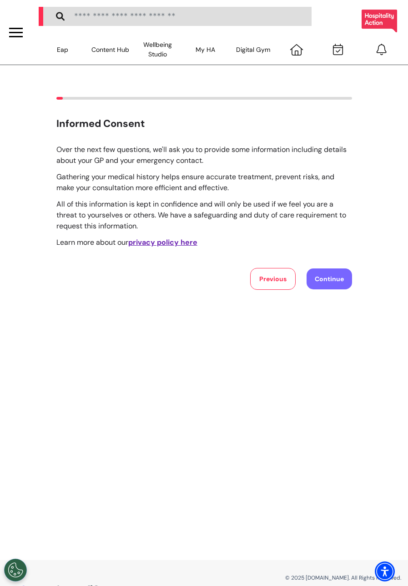
click at [323, 276] on button "Continue" at bounding box center [329, 278] width 45 height 21
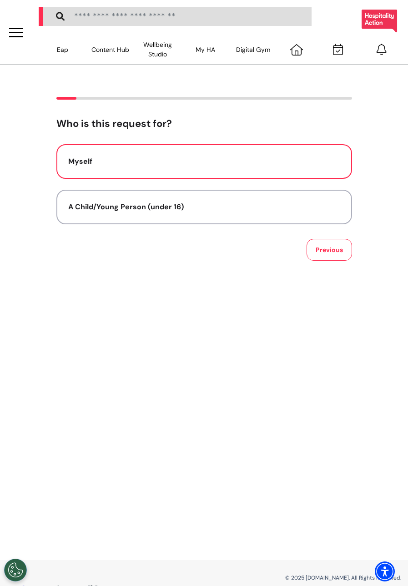
click at [250, 161] on div "Myself" at bounding box center [204, 161] width 272 height 11
select select "******"
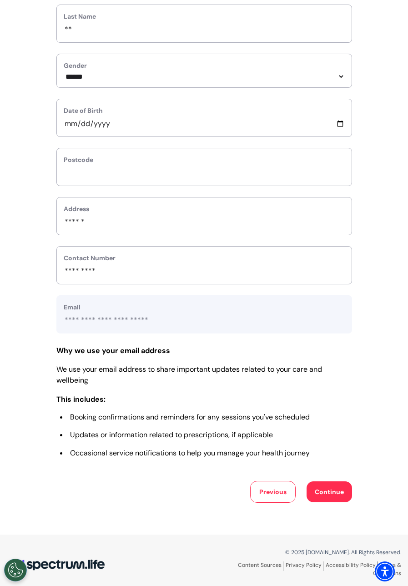
scroll to position [213, 0]
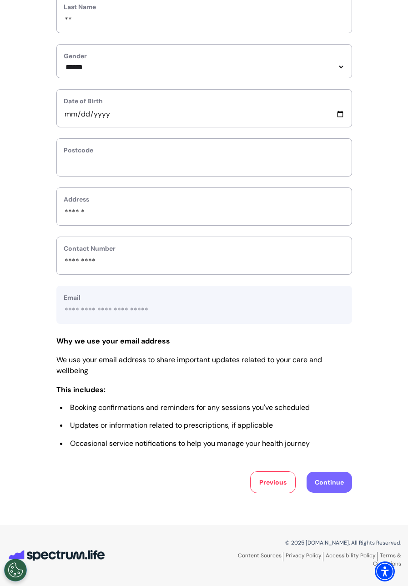
click at [332, 485] on button "Continue" at bounding box center [329, 482] width 45 height 21
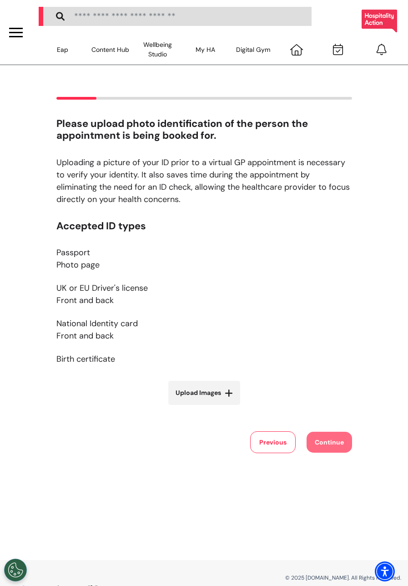
click at [201, 399] on label "Upload Images" at bounding box center [204, 393] width 72 height 24
click at [201, 407] on input "Upload Images" at bounding box center [204, 412] width 108 height 10
type input "**********"
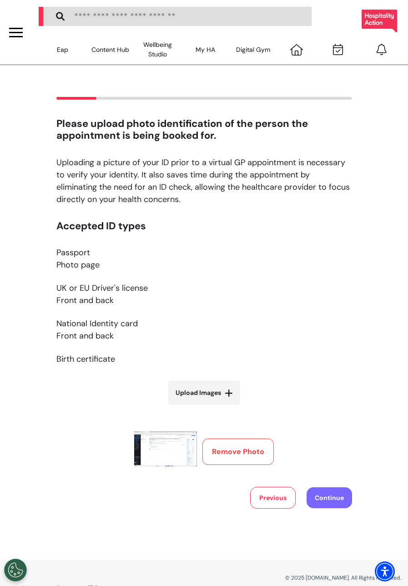
click at [322, 495] on button "Continue" at bounding box center [329, 497] width 45 height 21
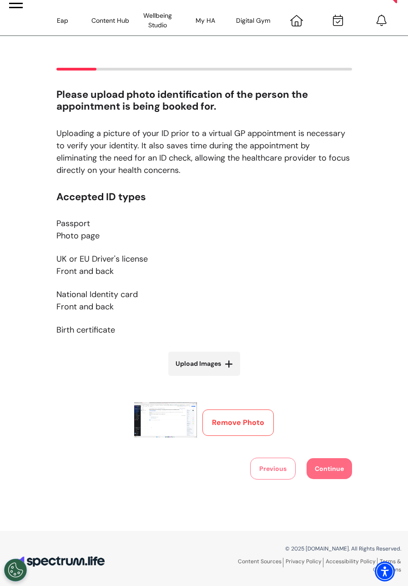
scroll to position [35, 0]
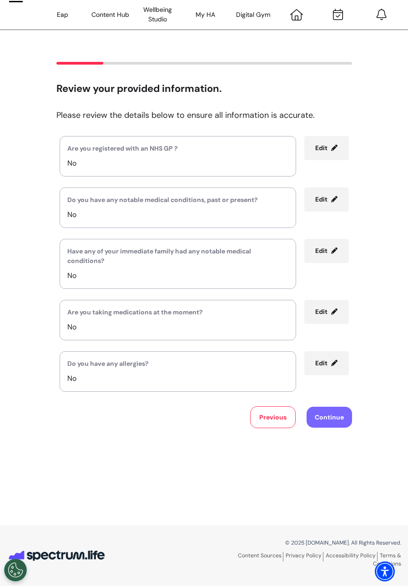
click at [316, 419] on button "Continue" at bounding box center [329, 417] width 45 height 21
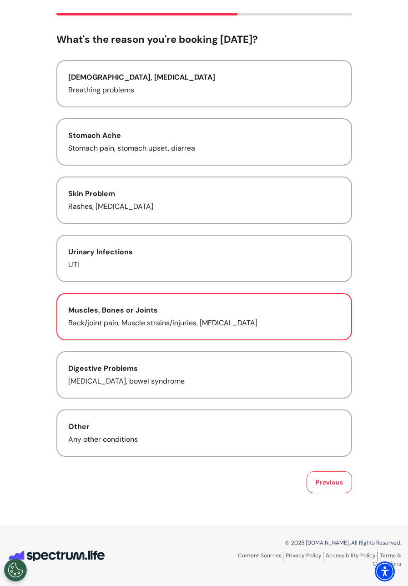
click at [196, 331] on button "Muscles, Bones or Joints Back/joint pain, Muscle strains/injuries, Tendonitis" at bounding box center [204, 316] width 296 height 47
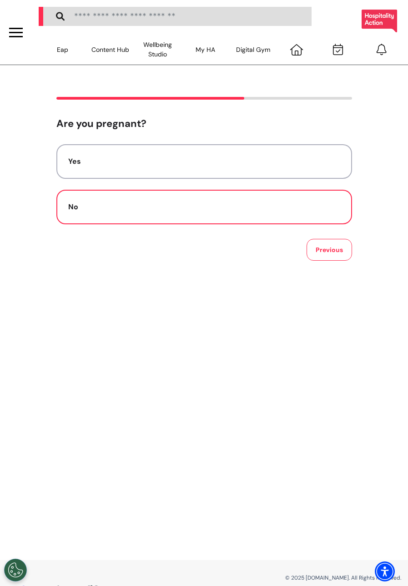
click at [282, 219] on button "No" at bounding box center [204, 207] width 296 height 35
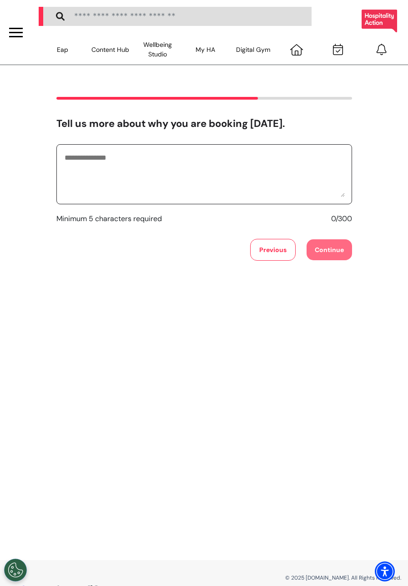
click at [305, 187] on textarea at bounding box center [204, 174] width 281 height 45
type textarea "********"
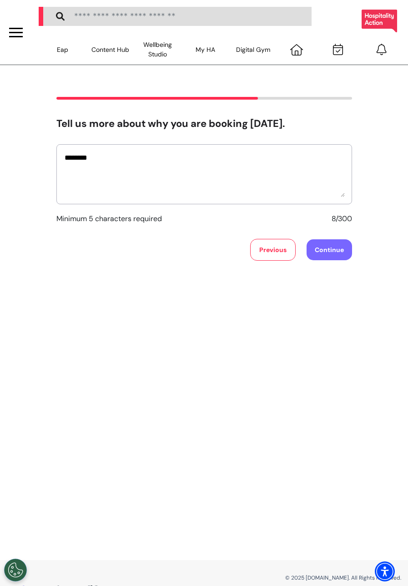
click at [328, 251] on button "Continue" at bounding box center [329, 249] width 45 height 21
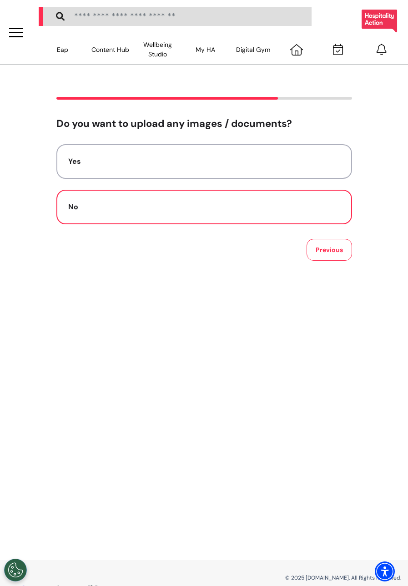
click at [279, 216] on button "No" at bounding box center [204, 207] width 296 height 35
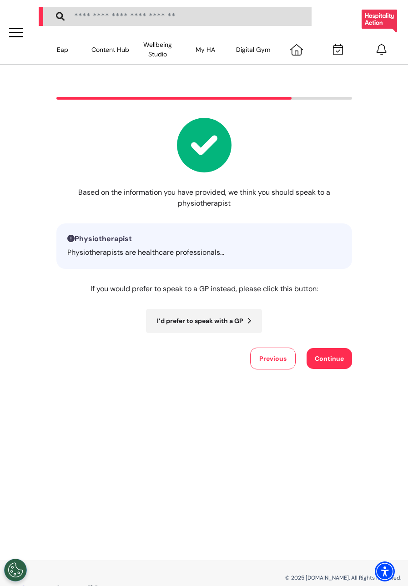
click at [196, 285] on p "If you would prefer to speak to a GP instead, please click this button:" at bounding box center [204, 288] width 296 height 11
click at [194, 255] on p "Physiotherapists are healthcare professionals..." at bounding box center [204, 252] width 274 height 11
click at [315, 363] on button "Continue" at bounding box center [329, 358] width 45 height 21
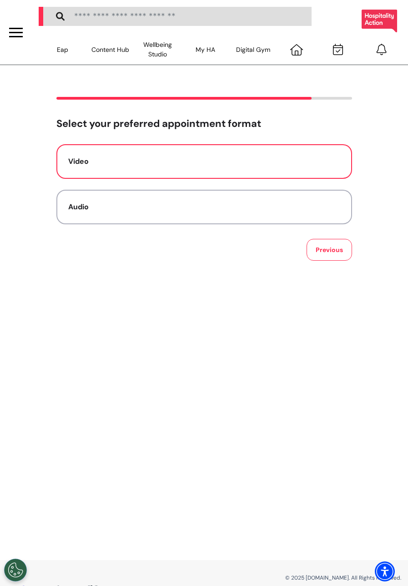
click at [158, 153] on button "Video" at bounding box center [204, 161] width 296 height 35
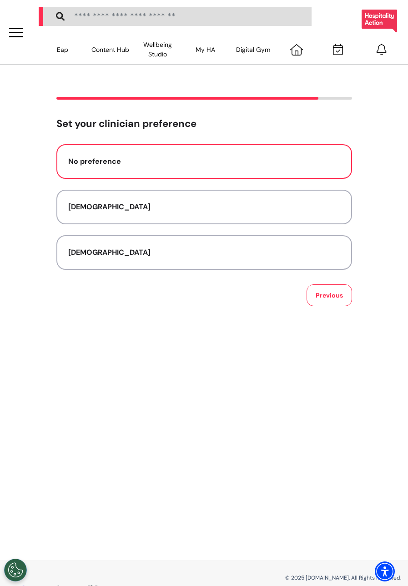
click at [166, 161] on div "No preference" at bounding box center [204, 161] width 272 height 11
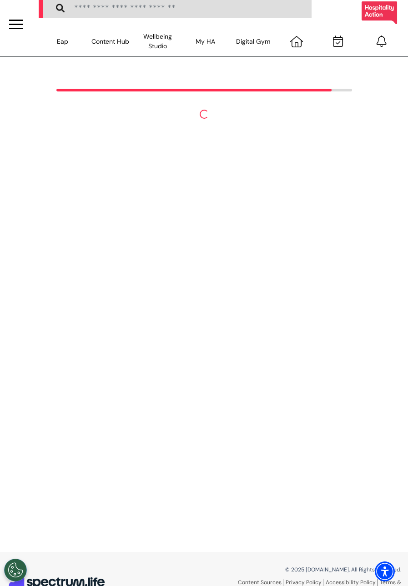
scroll to position [35, 0]
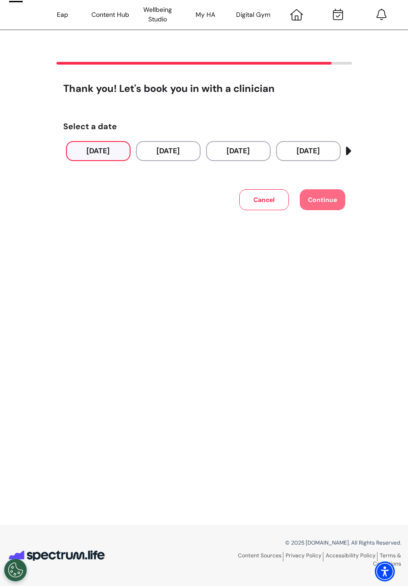
click at [94, 149] on button "15 Sep 2025" at bounding box center [98, 151] width 65 height 20
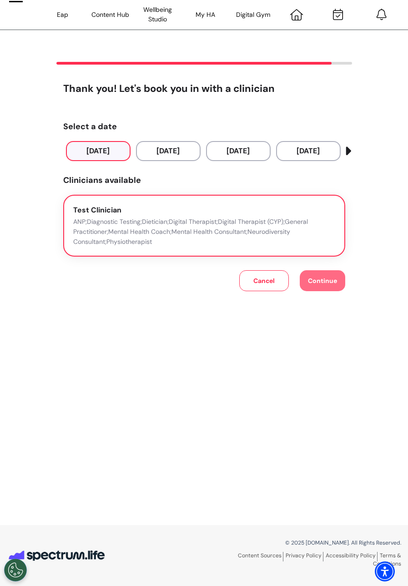
click at [131, 237] on p "ANP;Diagnostic Testing;Dietician;Digital Therapist;Digital Therapist (CYP);Gene…" at bounding box center [204, 232] width 262 height 30
click at [323, 282] on span "Continue" at bounding box center [322, 281] width 29 height 8
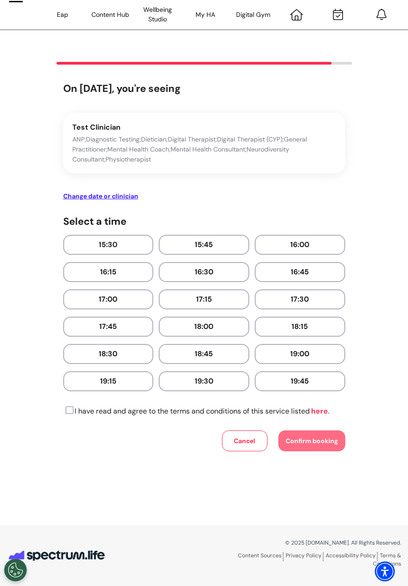
click at [322, 414] on link "here" at bounding box center [319, 411] width 18 height 10
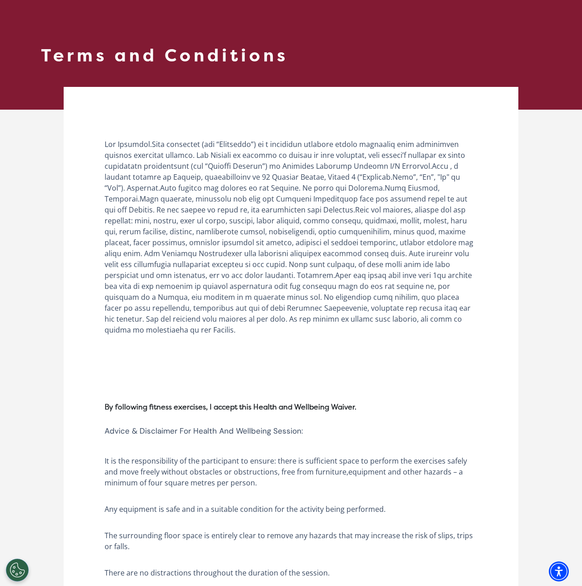
click at [179, 82] on header "Terms and Conditions" at bounding box center [291, 55] width 582 height 110
click at [92, 62] on h3 "Terms and Conditions" at bounding box center [291, 53] width 500 height 53
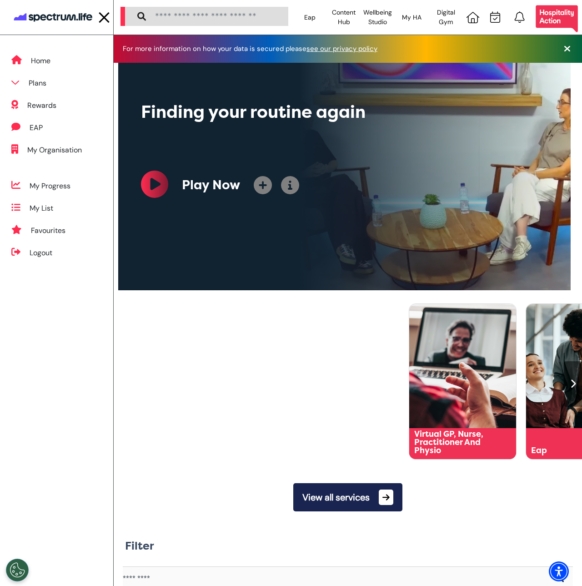
scroll to position [0, 293]
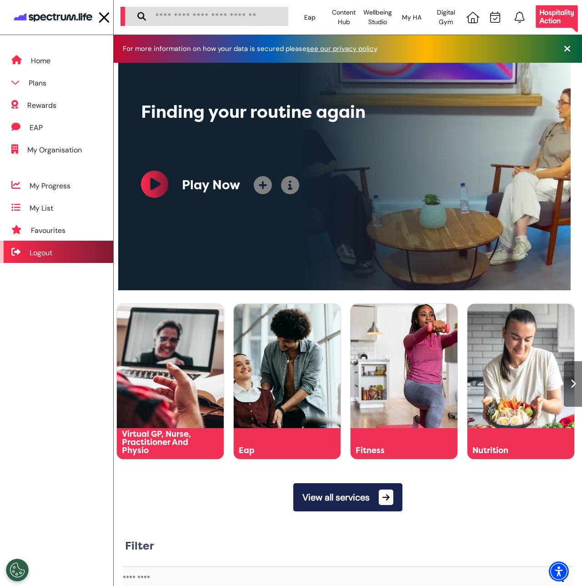
drag, startPoint x: 58, startPoint y: 266, endPoint x: 61, endPoint y: 254, distance: 12.1
click at [61, 254] on div "Logout" at bounding box center [56, 252] width 113 height 22
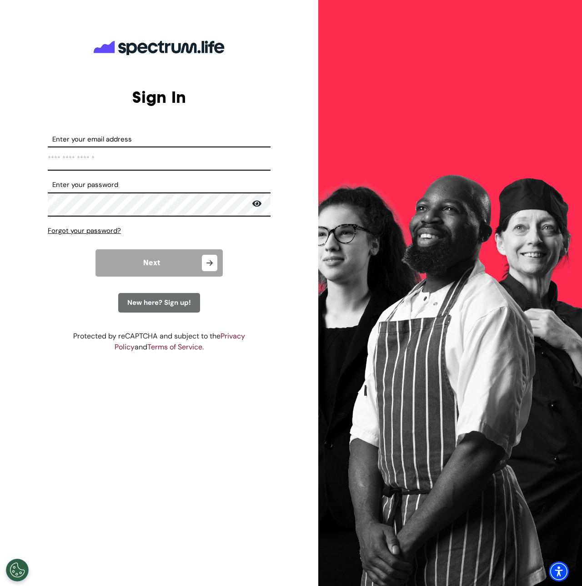
click at [137, 161] on input "Enter your email address" at bounding box center [159, 159] width 223 height 24
type input "**********"
click at [112, 160] on input "**********" at bounding box center [159, 159] width 223 height 24
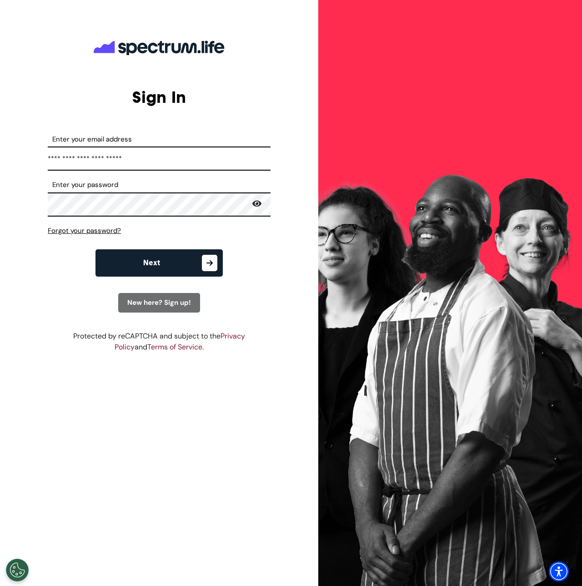
click at [90, 159] on input "**********" at bounding box center [159, 159] width 223 height 24
click at [89, 160] on input "**********" at bounding box center [159, 159] width 223 height 24
type input "**********"
click at [191, 262] on button "Next" at bounding box center [159, 262] width 127 height 27
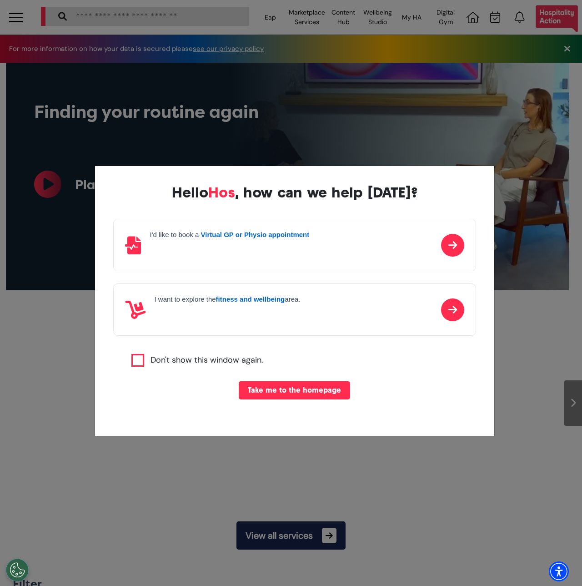
scroll to position [0, 364]
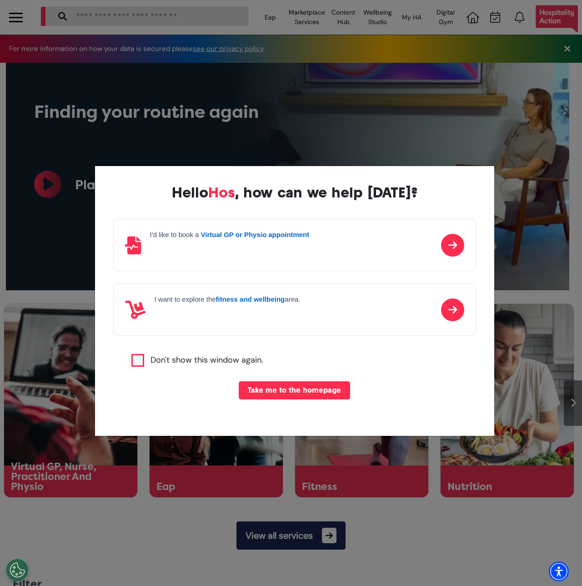
click at [288, 387] on button "Take me to the homepage" at bounding box center [294, 390] width 111 height 18
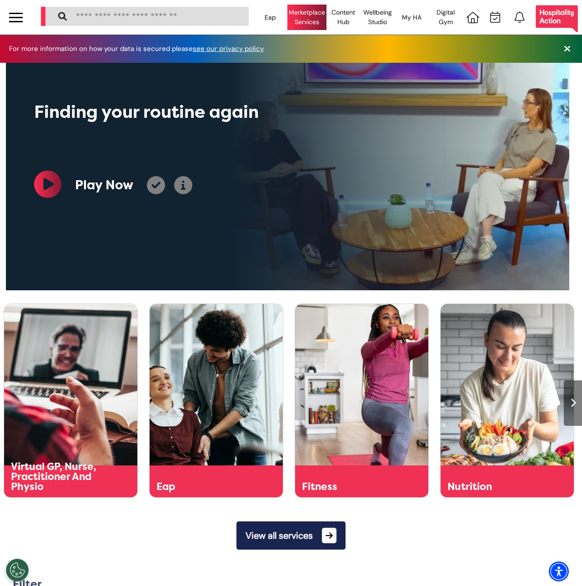
click at [296, 10] on div "Marketplace Services" at bounding box center [307, 17] width 39 height 25
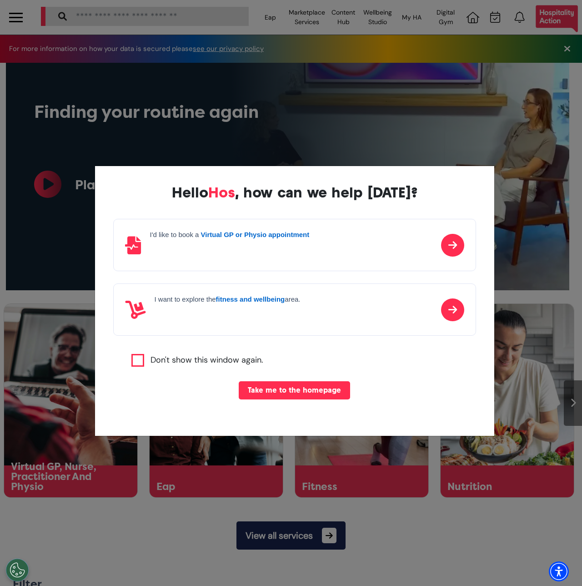
click at [299, 387] on button "Take me to the homepage" at bounding box center [294, 390] width 111 height 18
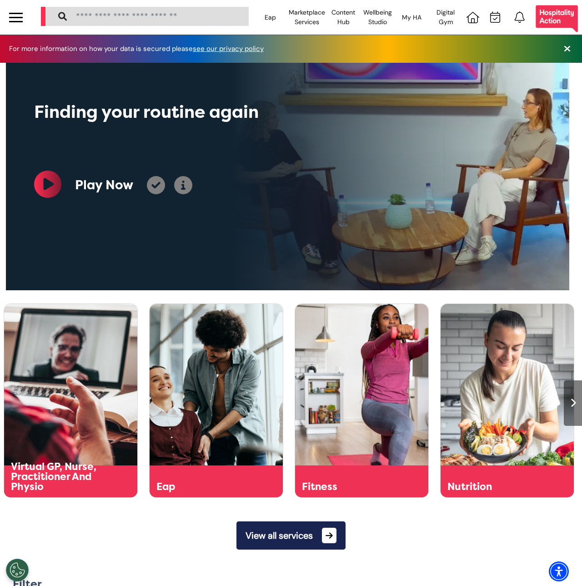
click at [298, 546] on button "View all services" at bounding box center [291, 535] width 109 height 28
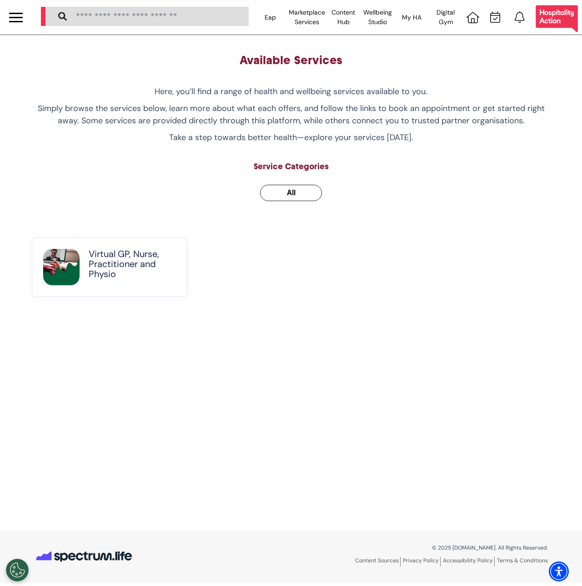
click at [122, 100] on div "Here, you’ll find a range of health and wellbeing services available to you. Si…" at bounding box center [291, 115] width 519 height 58
click at [316, 29] on div "Marketplace Services" at bounding box center [307, 17] width 39 height 25
click at [18, 15] on div at bounding box center [16, 17] width 14 height 15
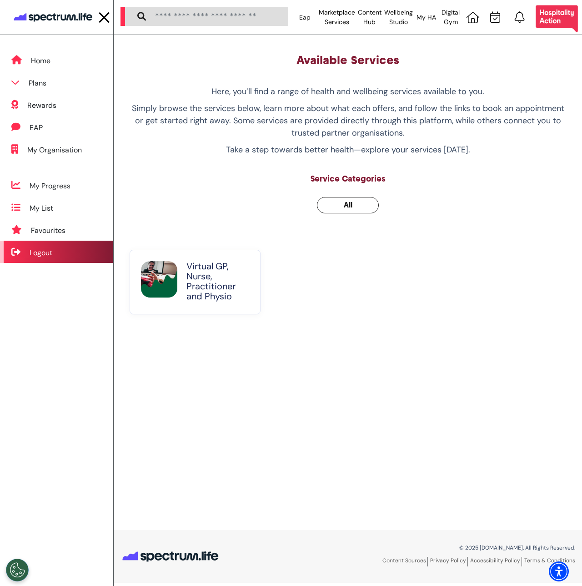
click at [44, 257] on div "Logout" at bounding box center [41, 253] width 23 height 11
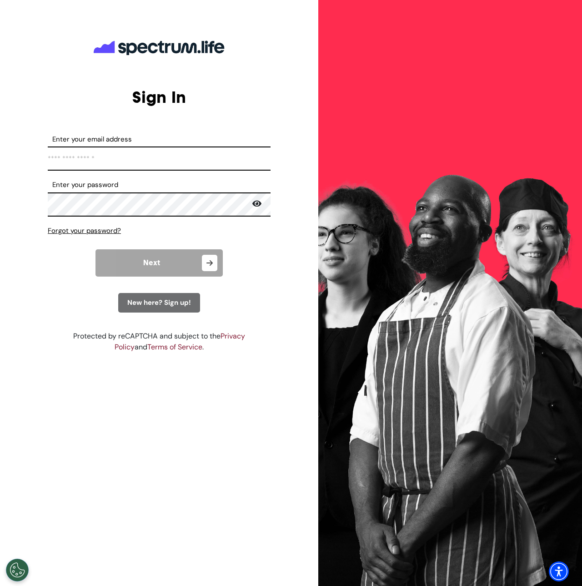
click at [106, 160] on input "Enter your email address" at bounding box center [159, 159] width 223 height 24
type input "**********"
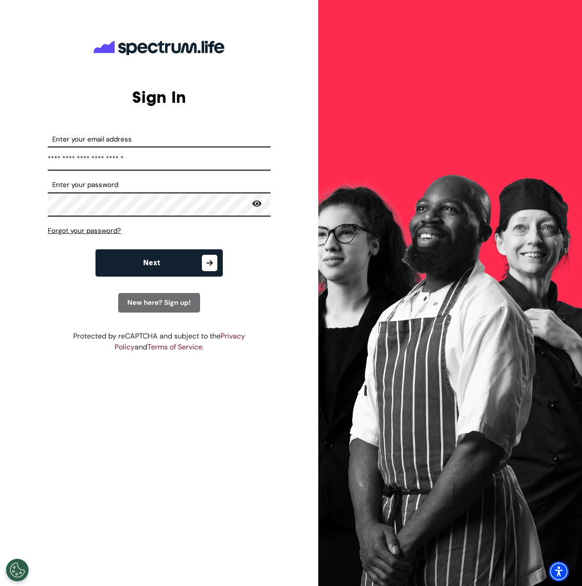
click at [151, 259] on span "Next" at bounding box center [151, 262] width 17 height 7
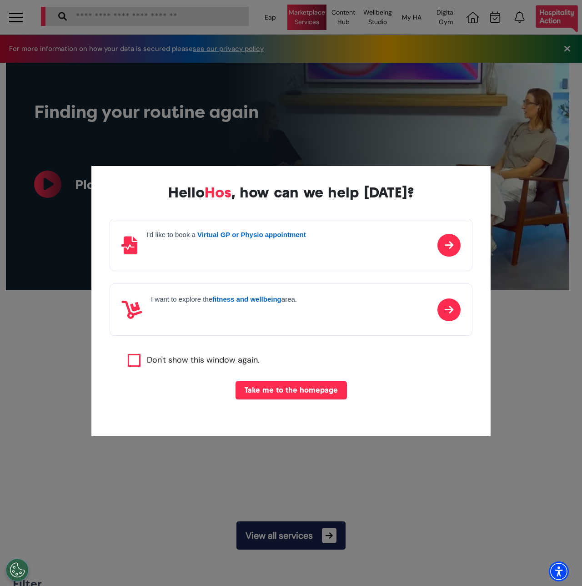
click at [299, 28] on div "Hello Hos , how can we help [DATE]? I'd like to book a Virtual GP or Physio app…" at bounding box center [291, 293] width 582 height 586
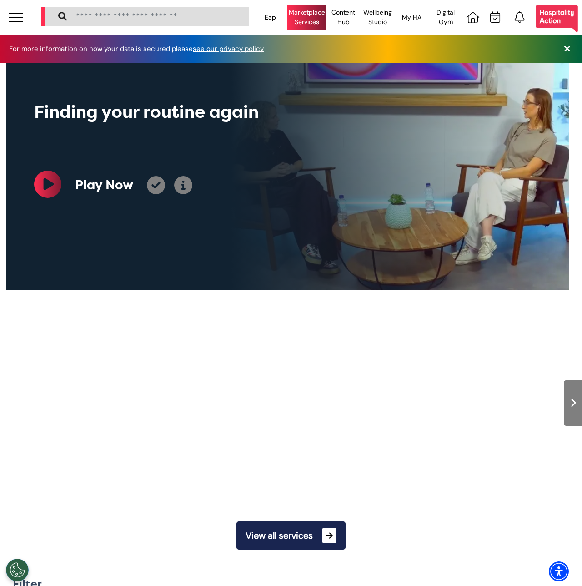
scroll to position [0, 50]
click at [304, 22] on div "Marketplace Services" at bounding box center [307, 17] width 39 height 25
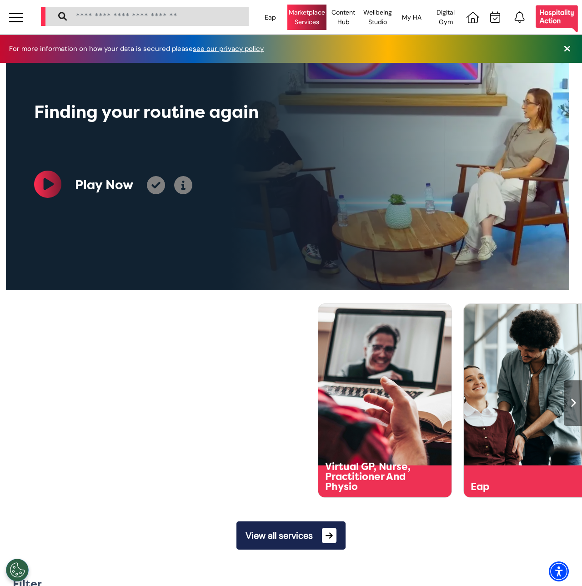
scroll to position [0, 364]
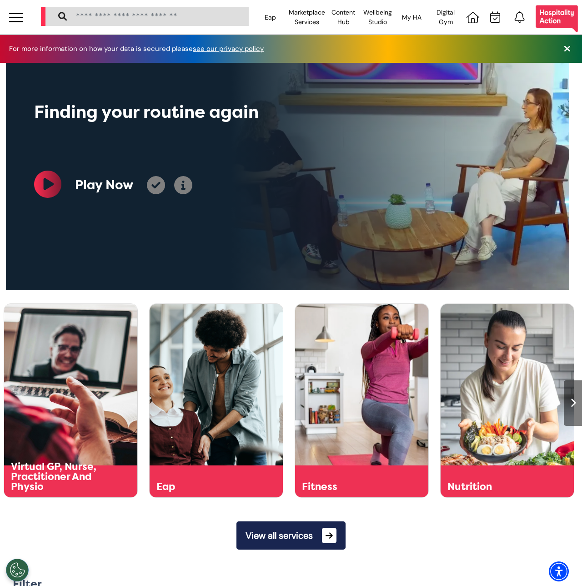
click at [296, 536] on button "View all services" at bounding box center [291, 535] width 109 height 28
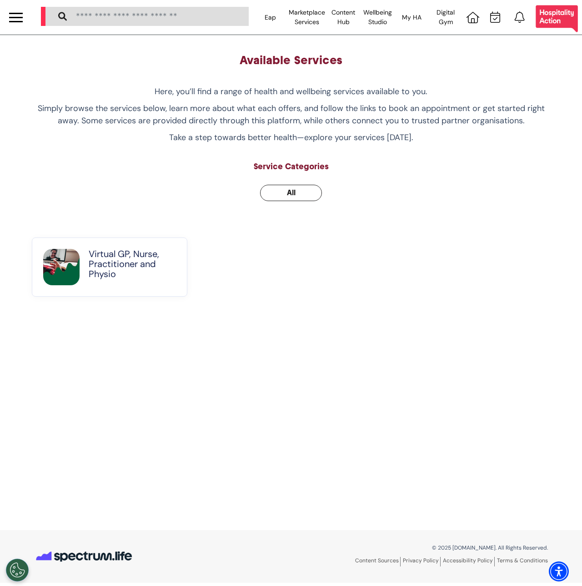
click at [269, 244] on div "Virtual GP, Nurse, Practitioner and Physio" at bounding box center [291, 267] width 519 height 59
click at [283, 186] on button "All" at bounding box center [291, 193] width 62 height 16
click at [285, 198] on button "All" at bounding box center [291, 193] width 62 height 16
click at [26, 18] on div at bounding box center [16, 17] width 32 height 35
click at [20, 16] on div at bounding box center [16, 17] width 14 height 15
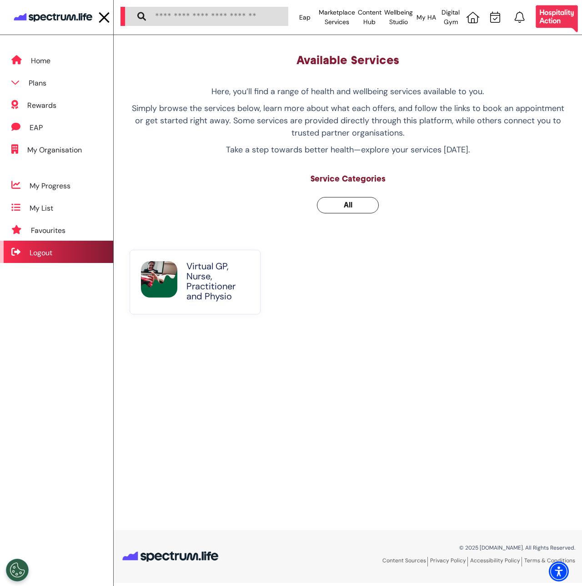
click at [44, 261] on div "Logout" at bounding box center [56, 252] width 113 height 22
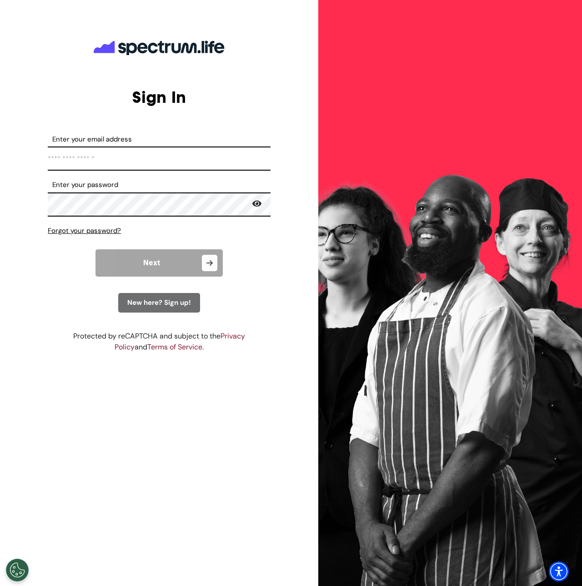
click at [131, 160] on input "Enter your email address" at bounding box center [159, 159] width 223 height 24
type input "**********"
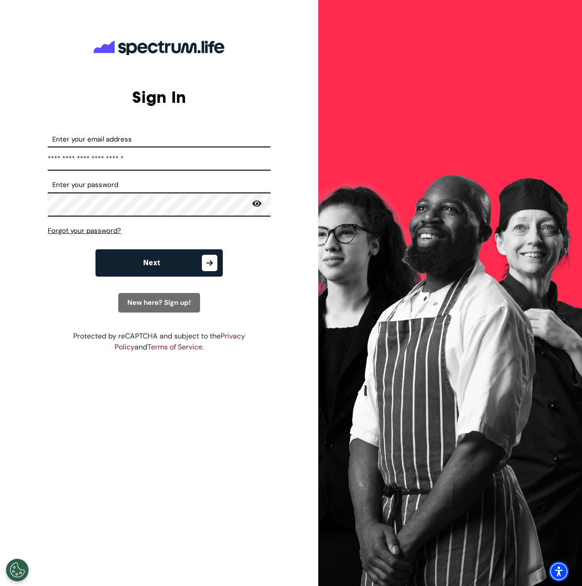
click at [130, 250] on button "Next" at bounding box center [159, 262] width 127 height 27
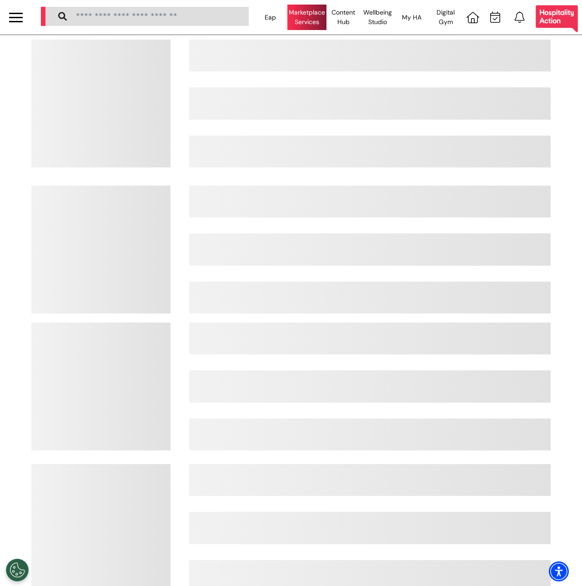
click at [310, 15] on div "Marketplace Services" at bounding box center [307, 17] width 39 height 25
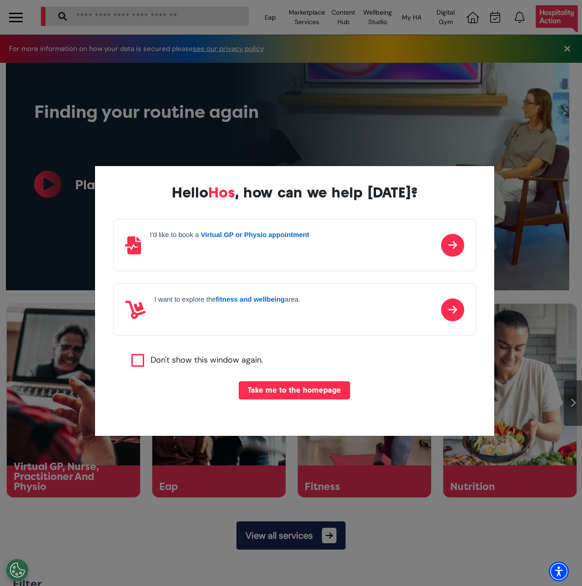
scroll to position [0, 364]
